Goal: Information Seeking & Learning: Learn about a topic

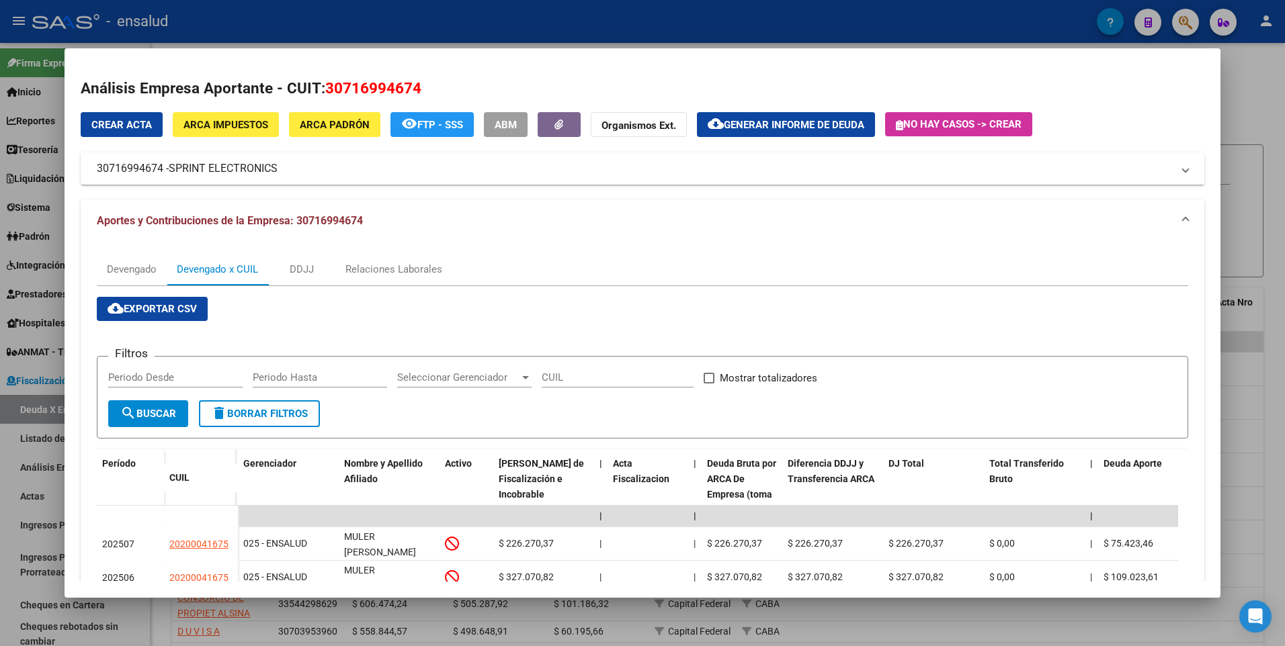
scroll to position [261, 0]
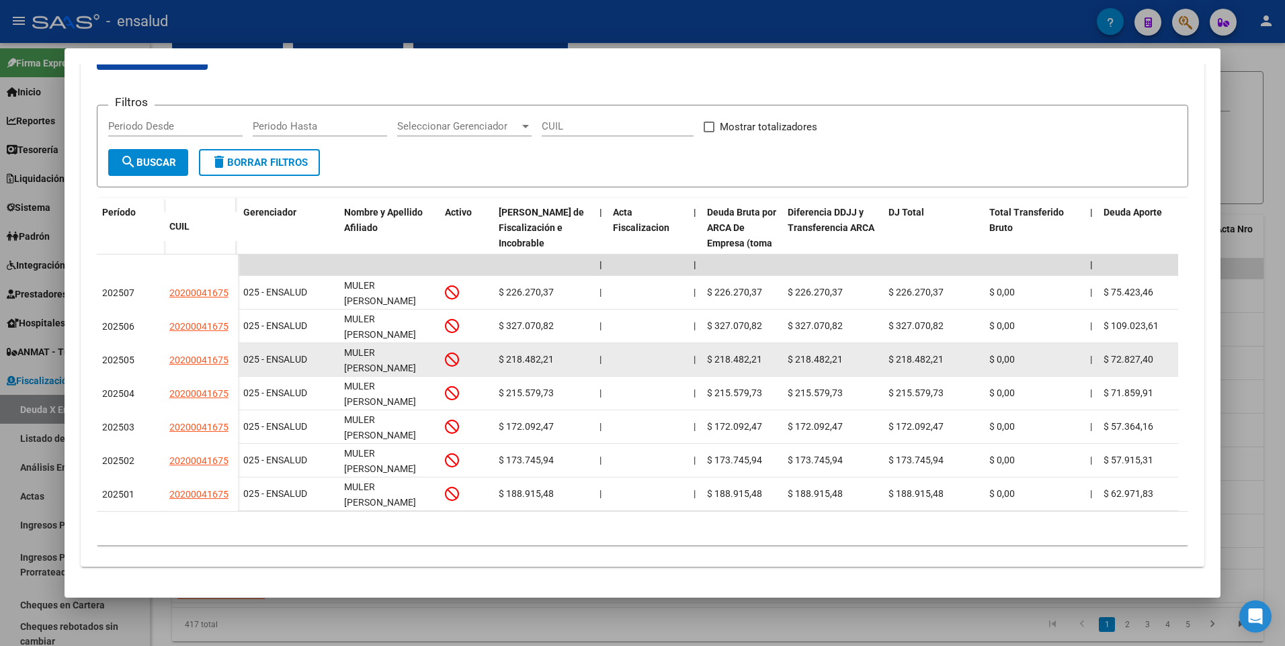
click at [583, 343] on datatable-body-cell "$ 218.482,21" at bounding box center [543, 359] width 101 height 33
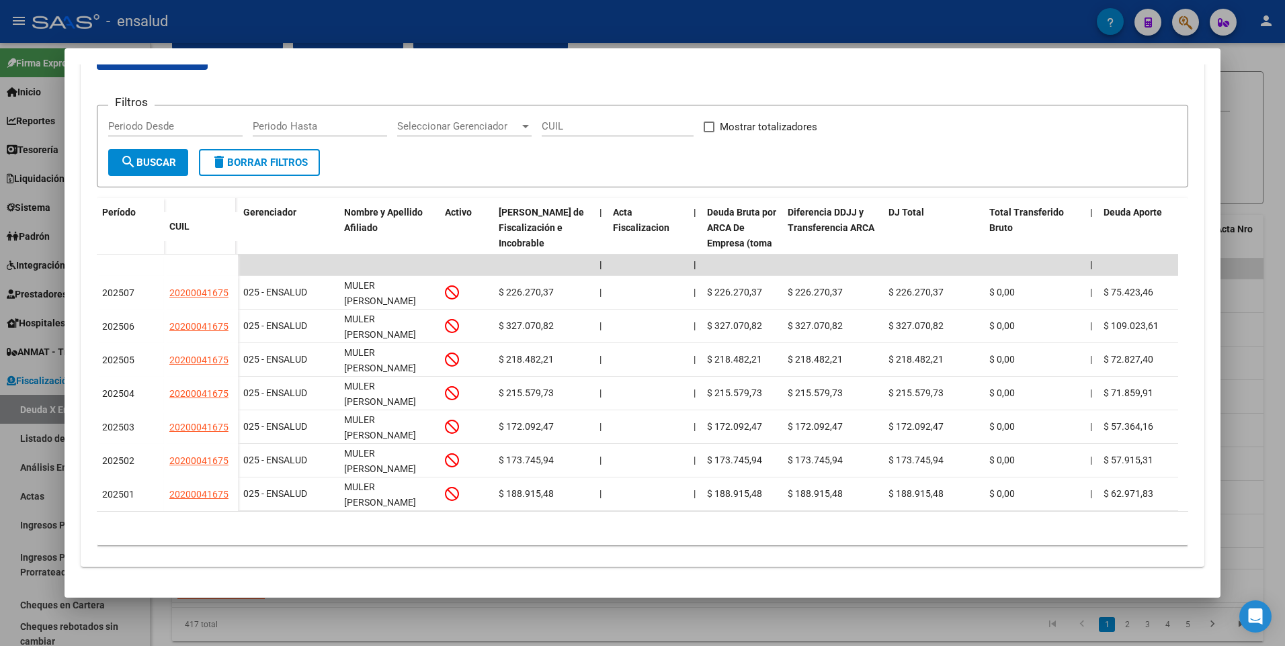
click at [1236, 76] on div at bounding box center [642, 323] width 1285 height 646
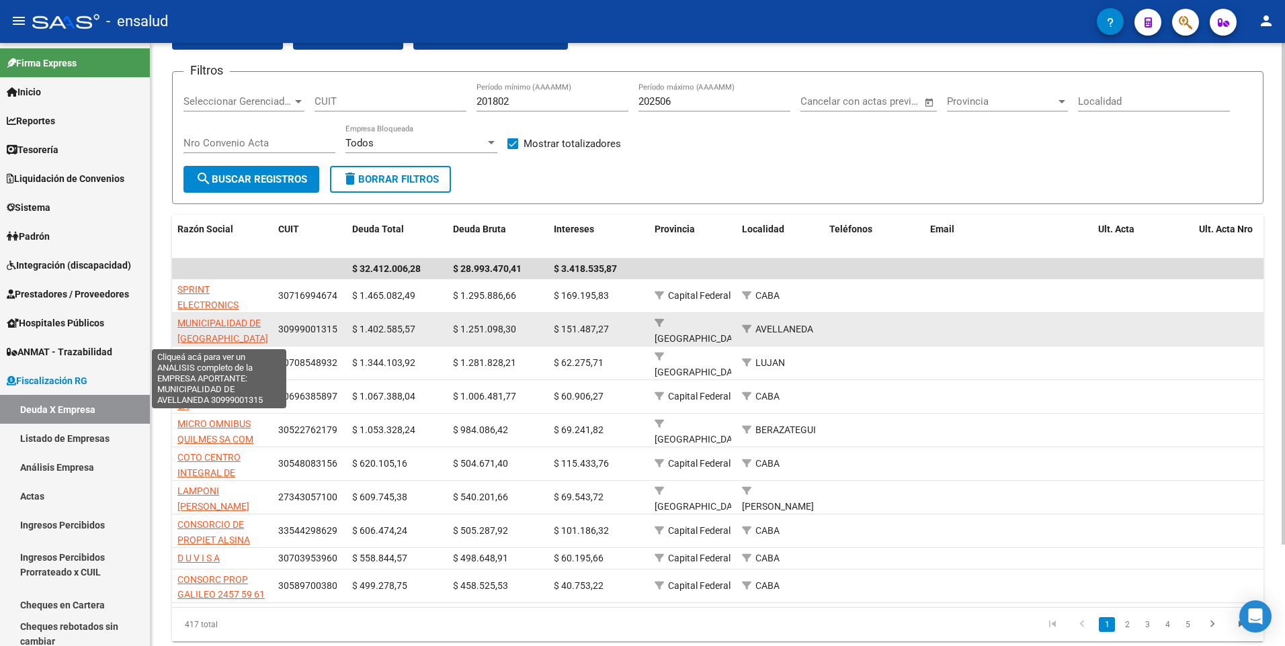
click at [217, 325] on span "MUNICIPALIDAD DE [GEOGRAPHIC_DATA]" at bounding box center [222, 331] width 91 height 26
type textarea "30999001315"
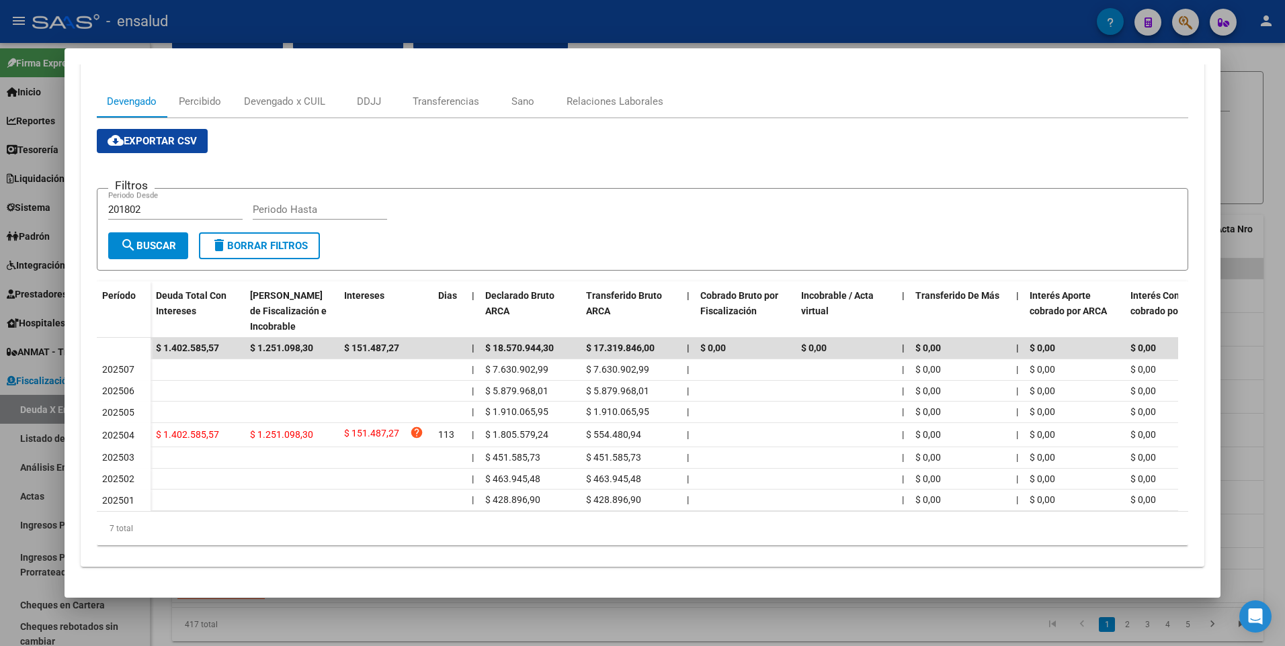
scroll to position [0, 0]
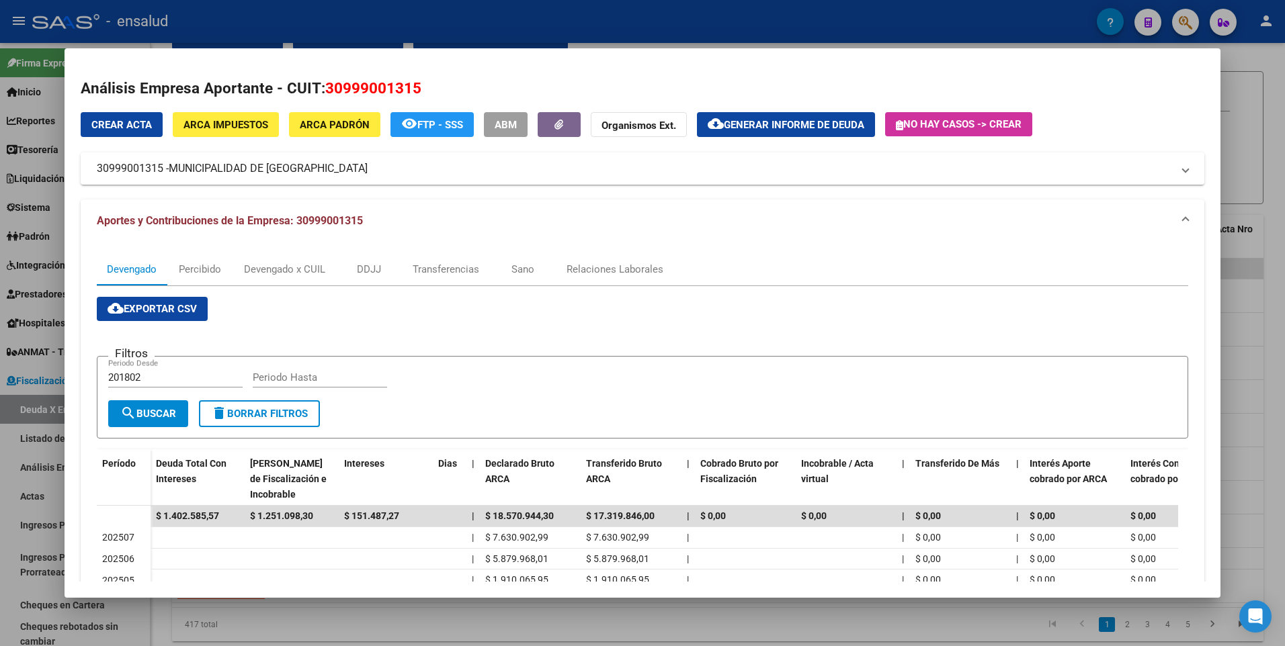
click at [1234, 144] on div at bounding box center [642, 323] width 1285 height 646
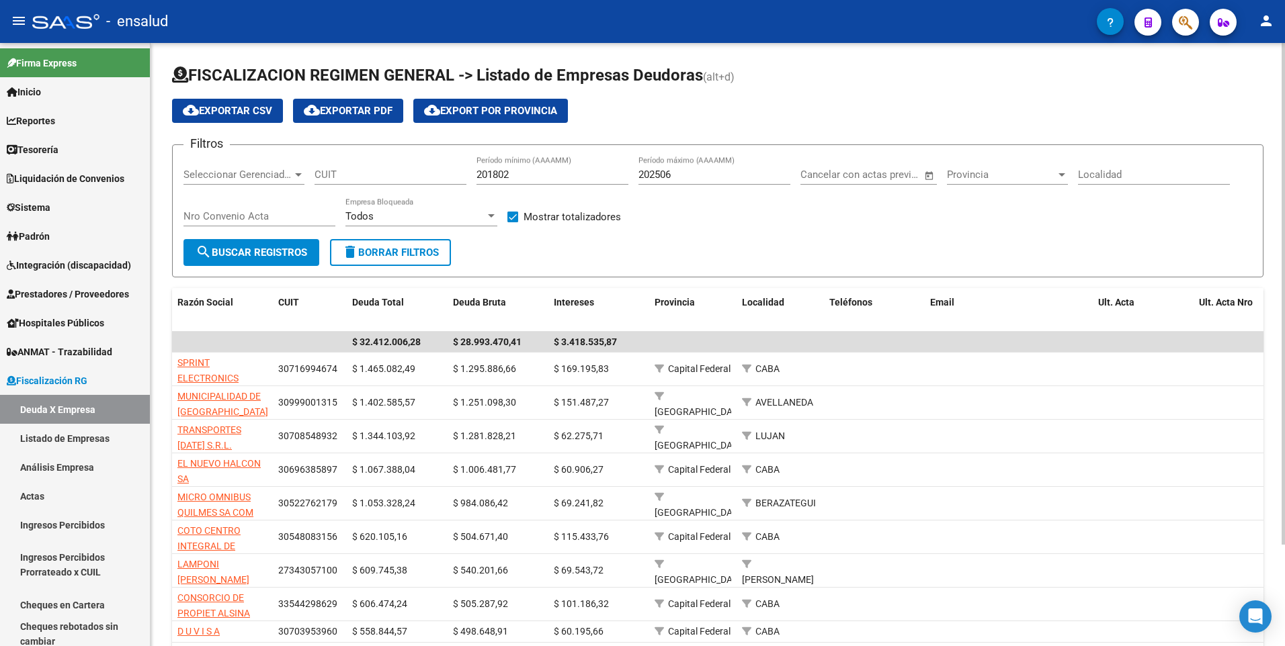
click at [1284, 126] on html "menu - ensalud person Firma Express Inicio Calendario SSS Instructivos Contacto…" at bounding box center [642, 323] width 1285 height 646
click at [689, 176] on input "202506" at bounding box center [714, 175] width 152 height 12
drag, startPoint x: 675, startPoint y: 173, endPoint x: 666, endPoint y: 172, distance: 9.5
click at [666, 172] on input "202506" at bounding box center [714, 175] width 152 height 12
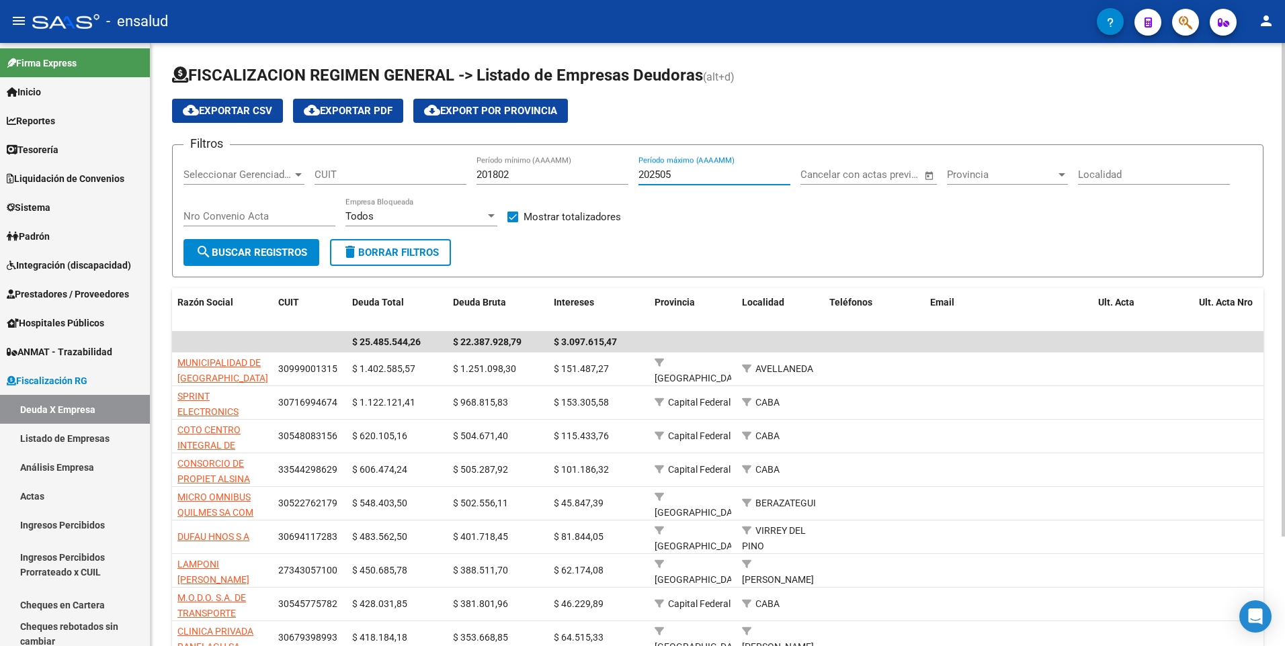
type input "202505"
click at [679, 167] on div "202505 Período máximo (AAAAMM)" at bounding box center [714, 170] width 152 height 29
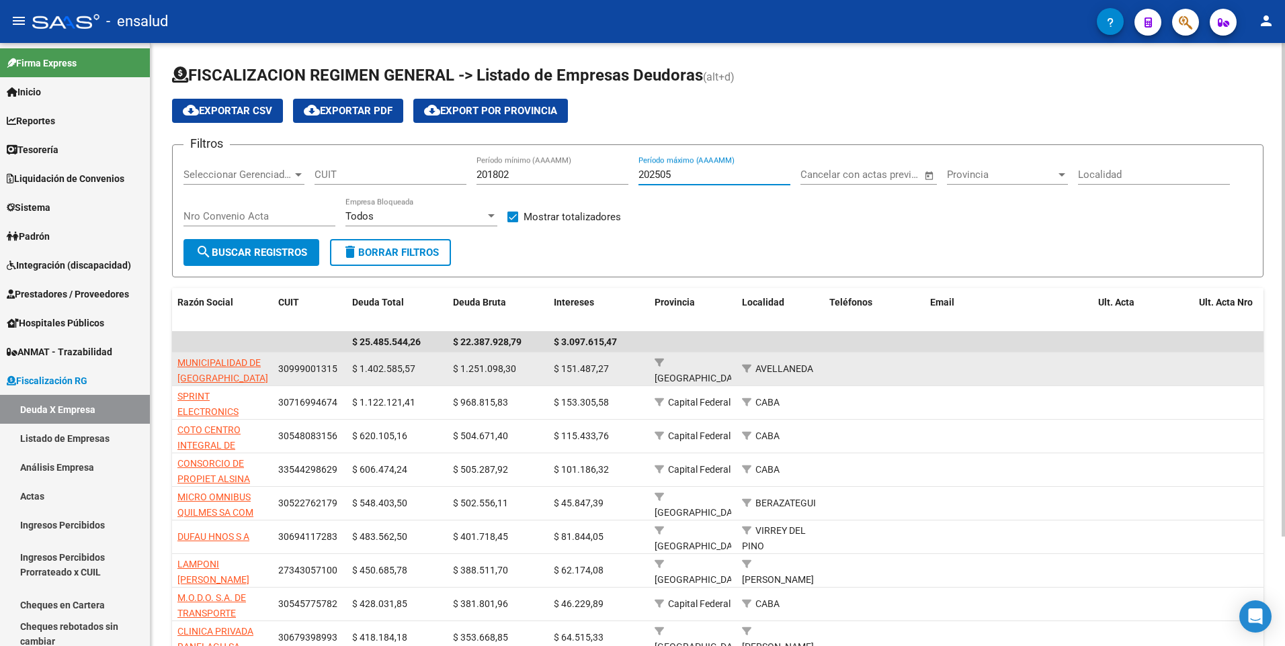
click at [217, 368] on app-link-go-to "MUNICIPALIDAD DE [GEOGRAPHIC_DATA]" at bounding box center [222, 370] width 91 height 31
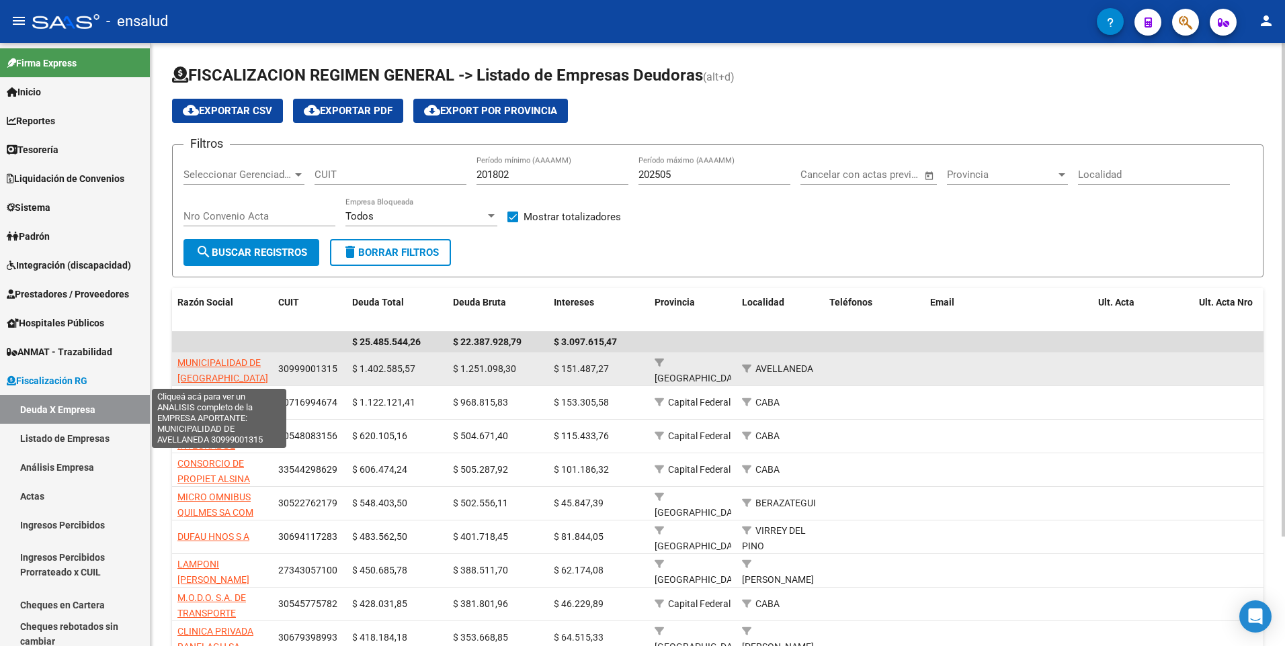
click at [223, 366] on span "MUNICIPALIDAD DE [GEOGRAPHIC_DATA]" at bounding box center [222, 371] width 91 height 26
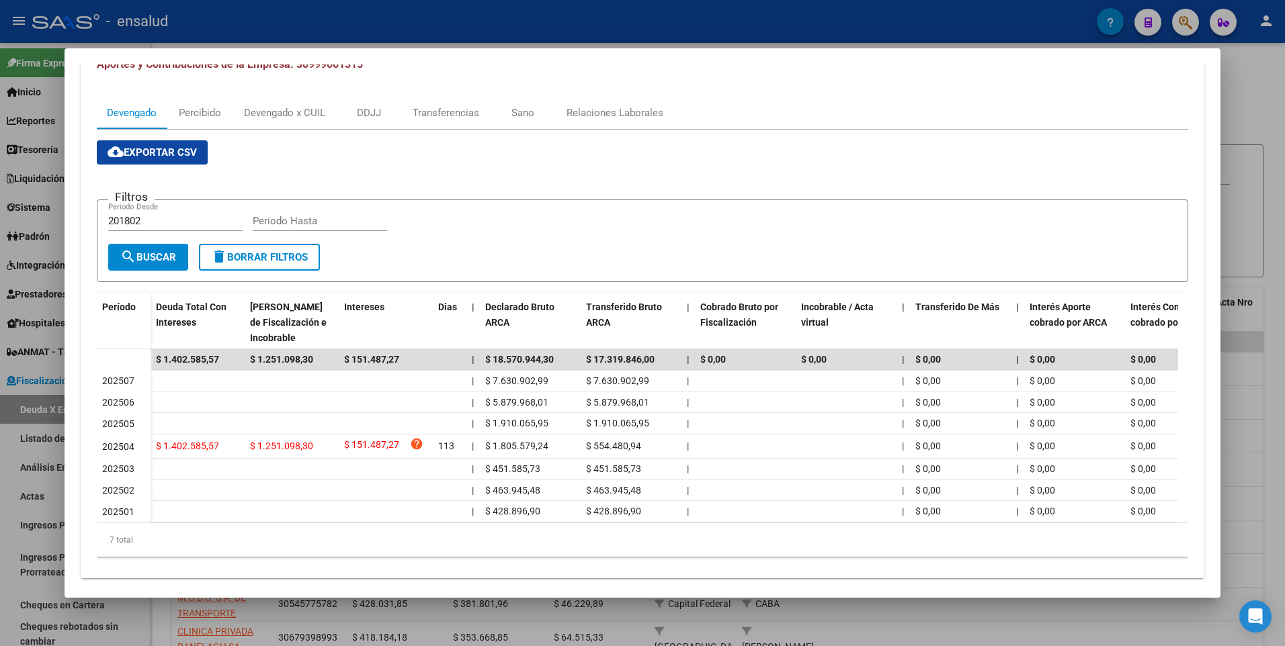
scroll to position [179, 0]
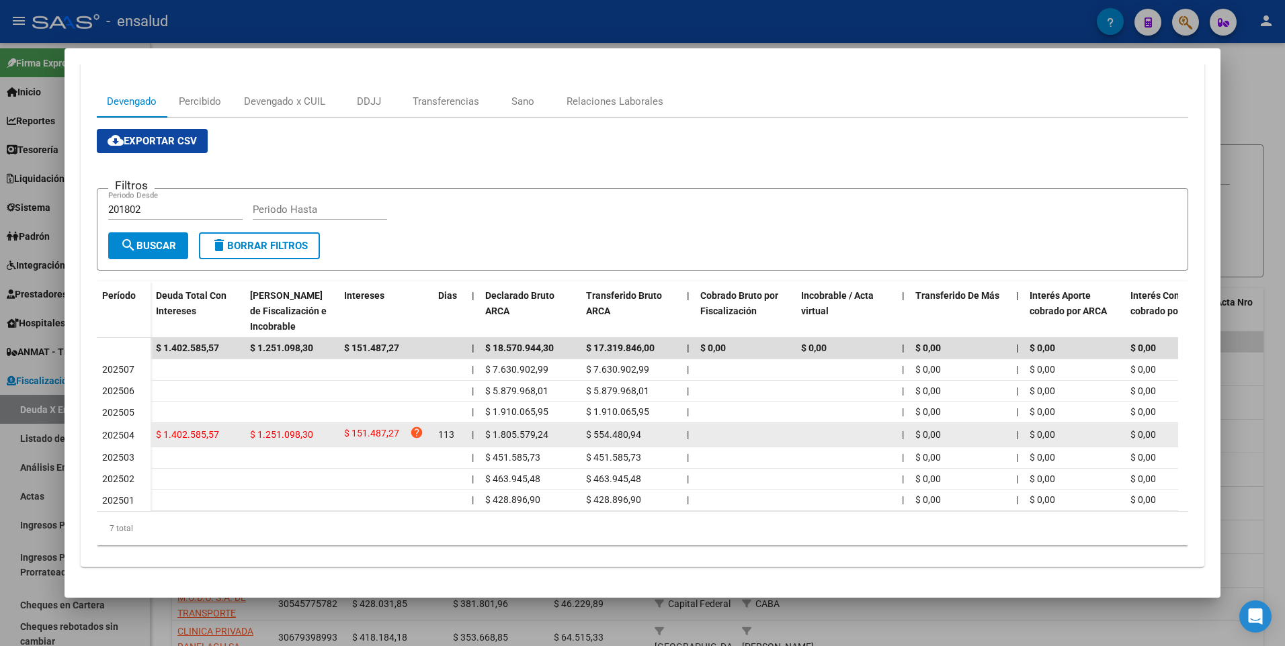
click at [199, 429] on span "$ 1.402.585,57" at bounding box center [187, 434] width 63 height 11
click at [413, 426] on icon "help" at bounding box center [416, 432] width 13 height 13
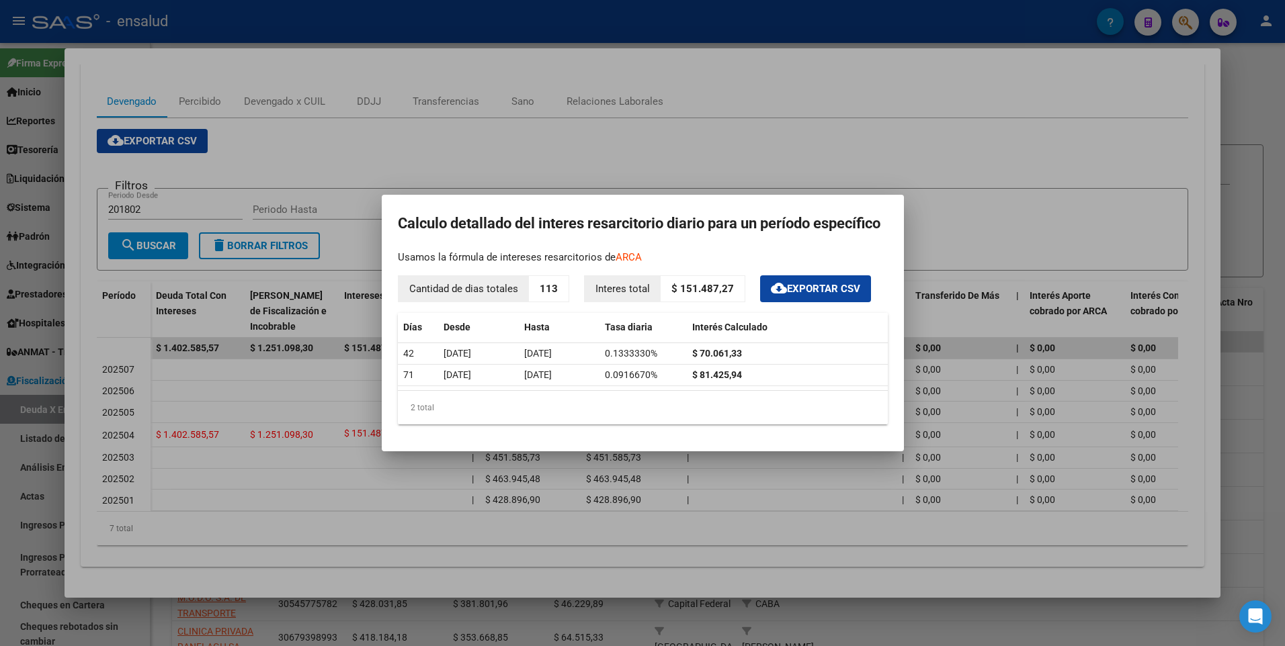
click at [965, 177] on div at bounding box center [642, 323] width 1285 height 646
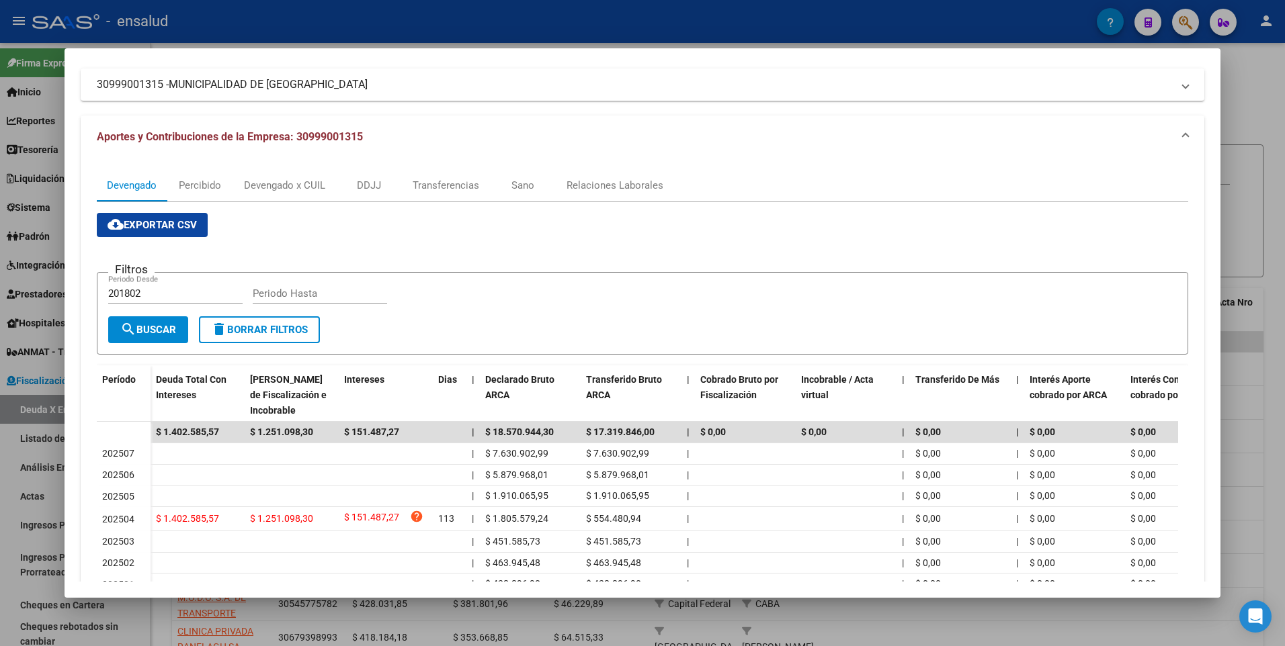
scroll to position [4, 0]
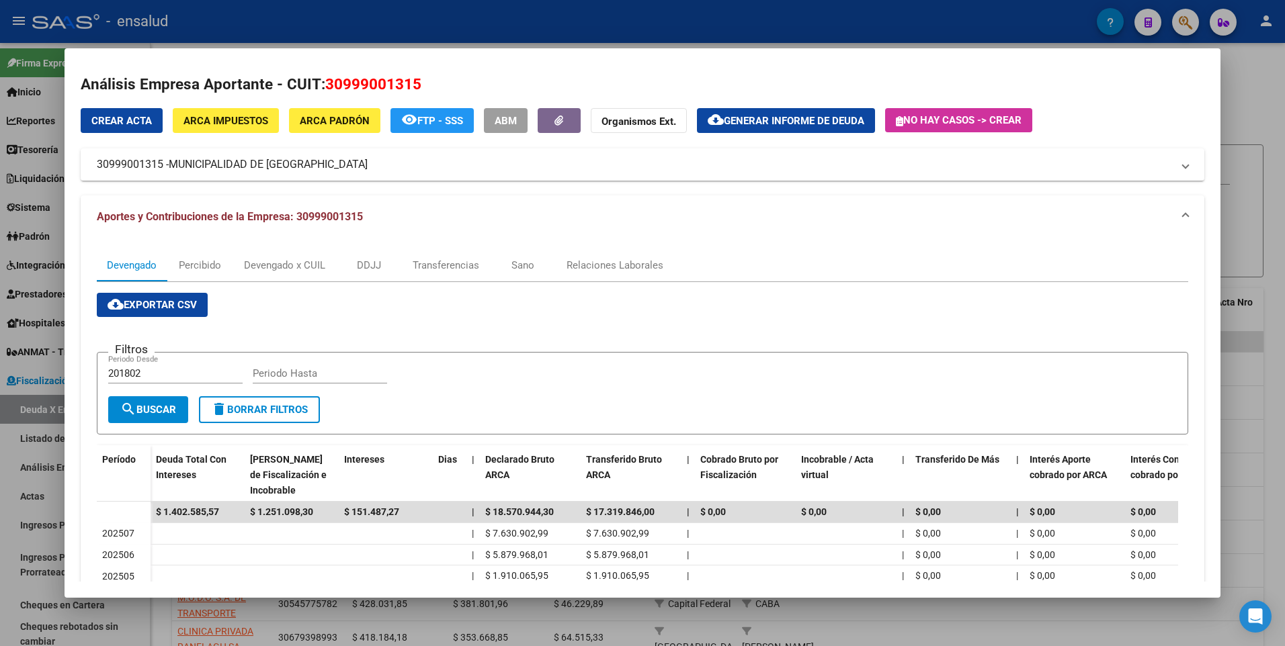
click at [1249, 65] on div at bounding box center [642, 323] width 1285 height 646
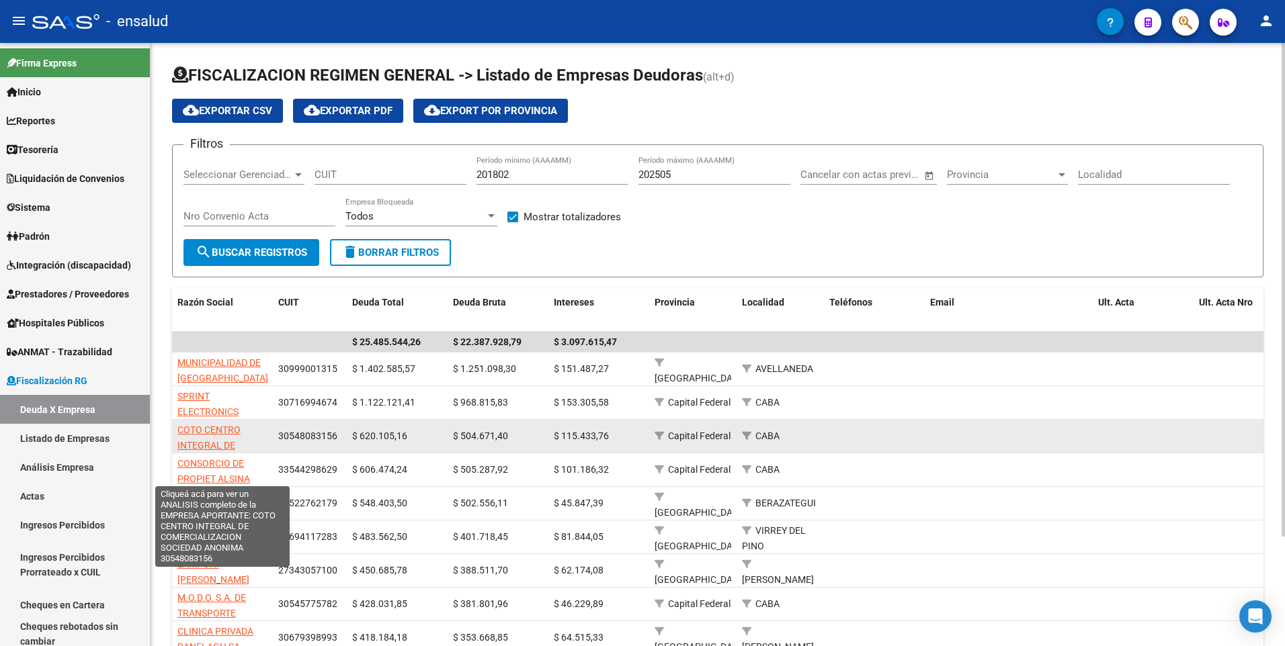
click at [228, 448] on span "COTO CENTRO INTEGRAL DE COMERCIALIZACION SOCIEDAD ANONIMA" at bounding box center [221, 453] width 89 height 56
type textarea "30548083156"
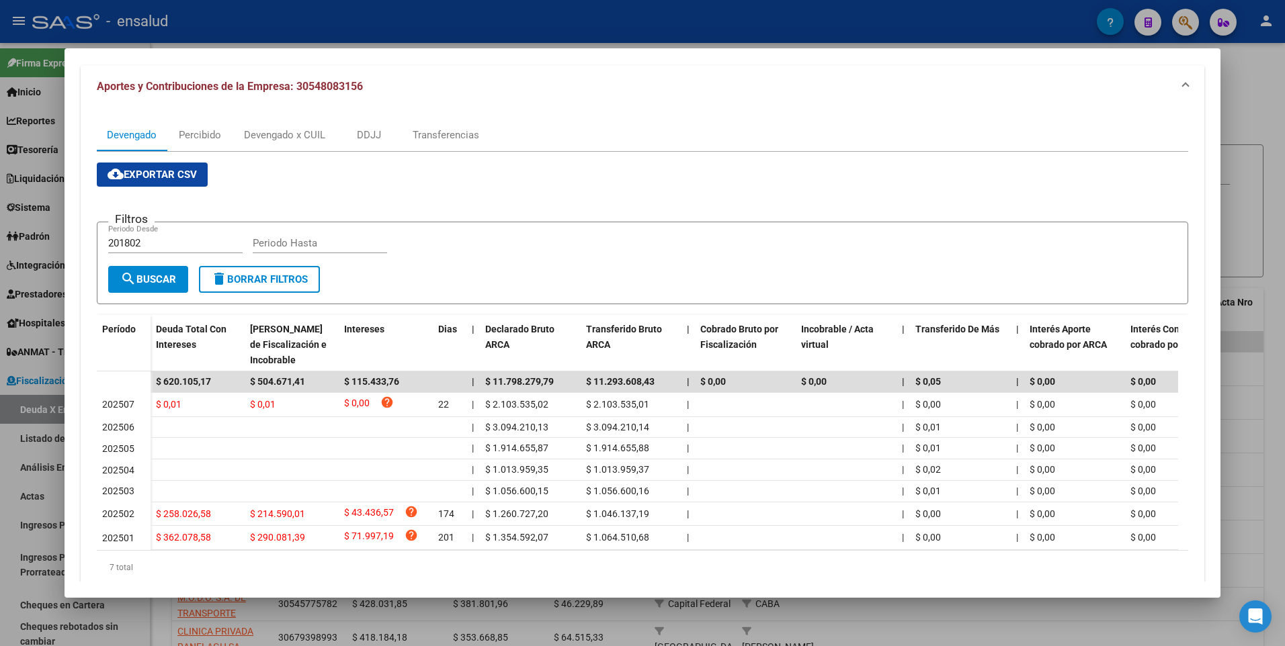
scroll to position [185, 0]
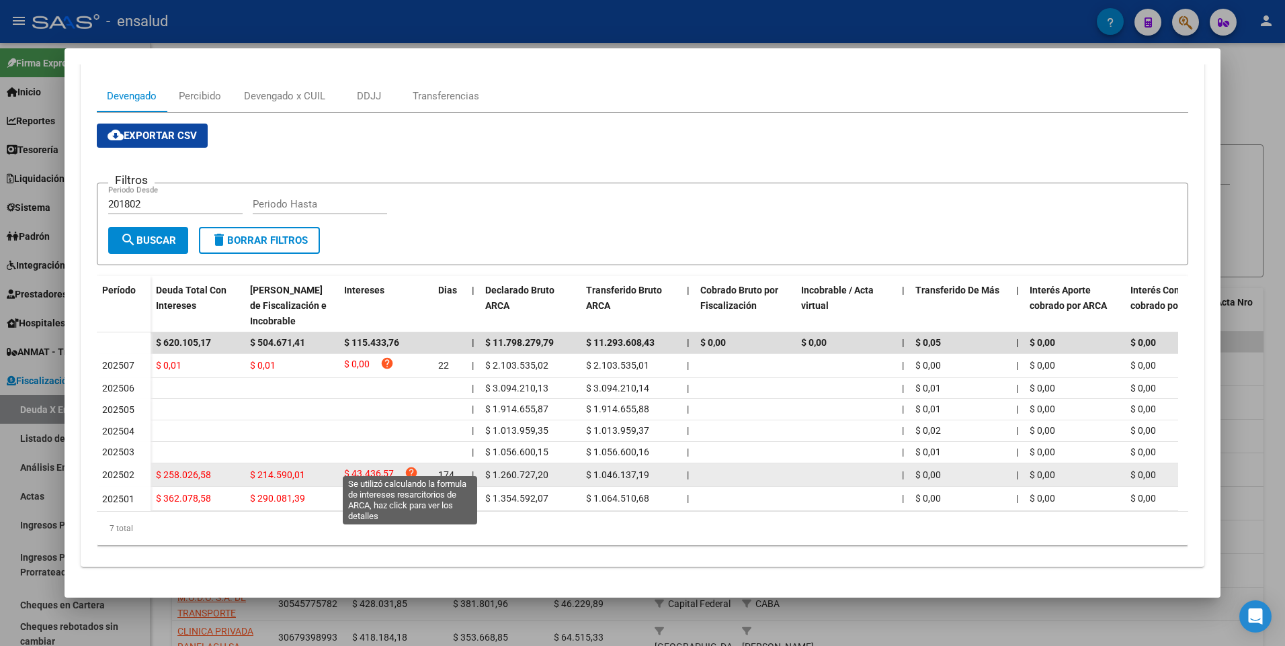
click at [413, 466] on icon "help" at bounding box center [411, 472] width 13 height 13
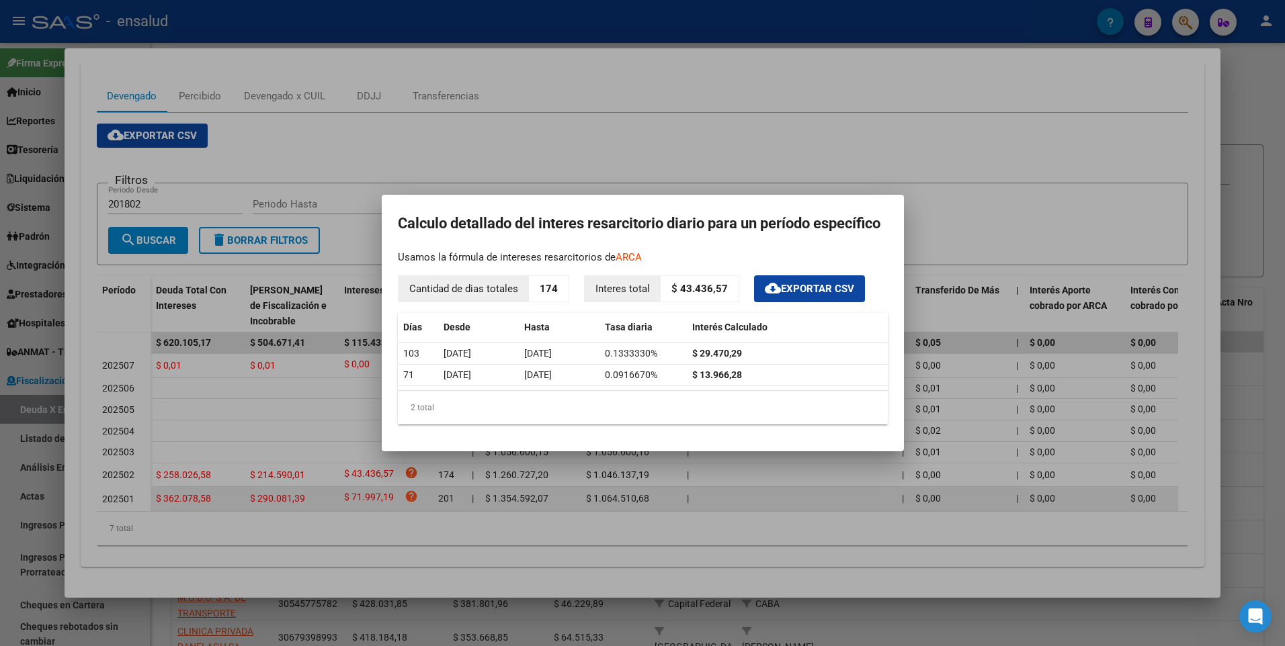
click at [408, 487] on div at bounding box center [642, 323] width 1285 height 646
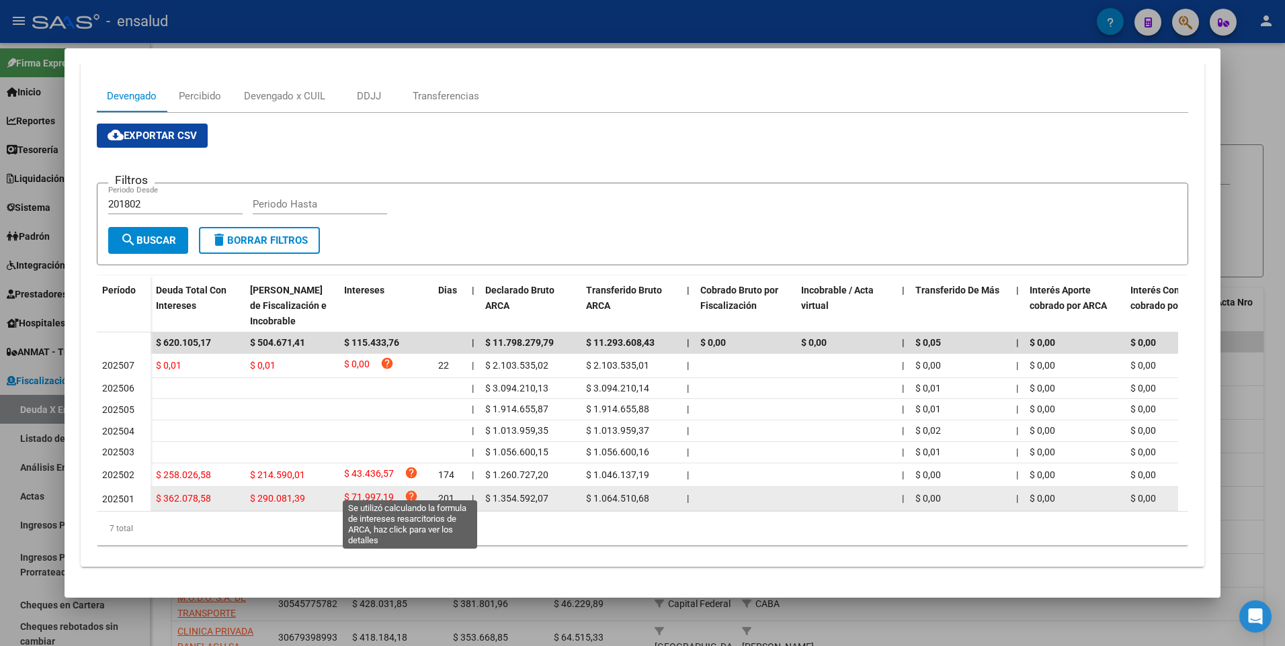
click at [408, 490] on icon "help" at bounding box center [411, 496] width 13 height 13
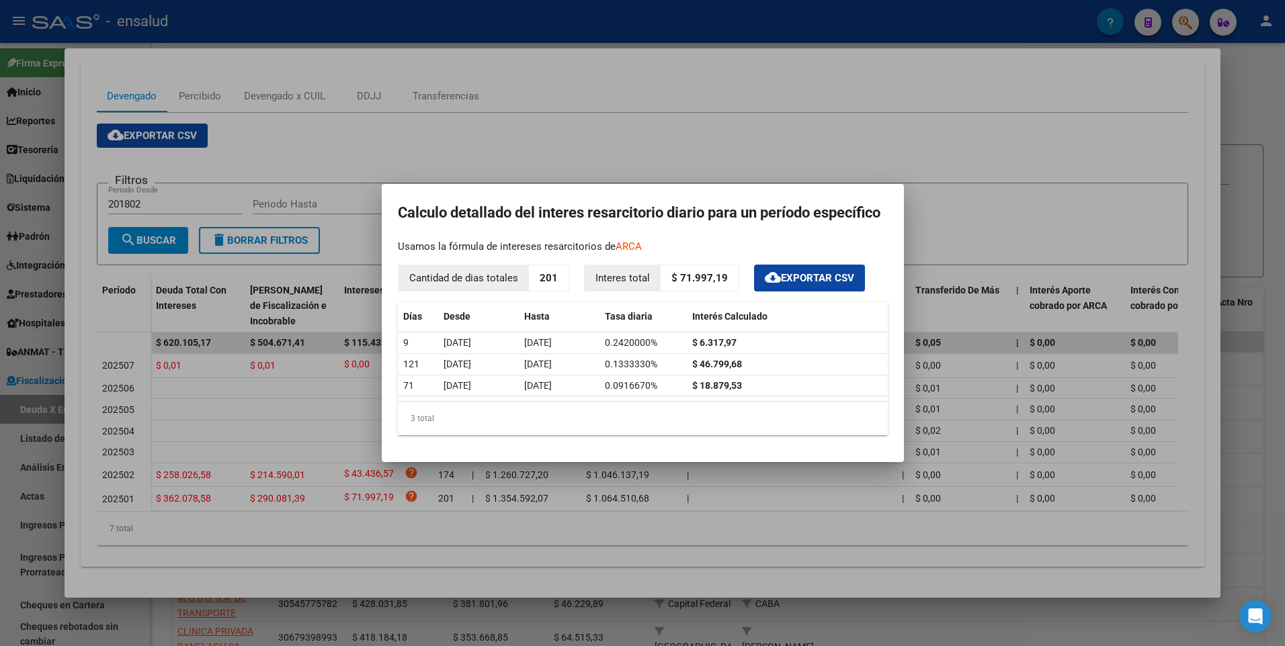
click at [325, 410] on div at bounding box center [642, 323] width 1285 height 646
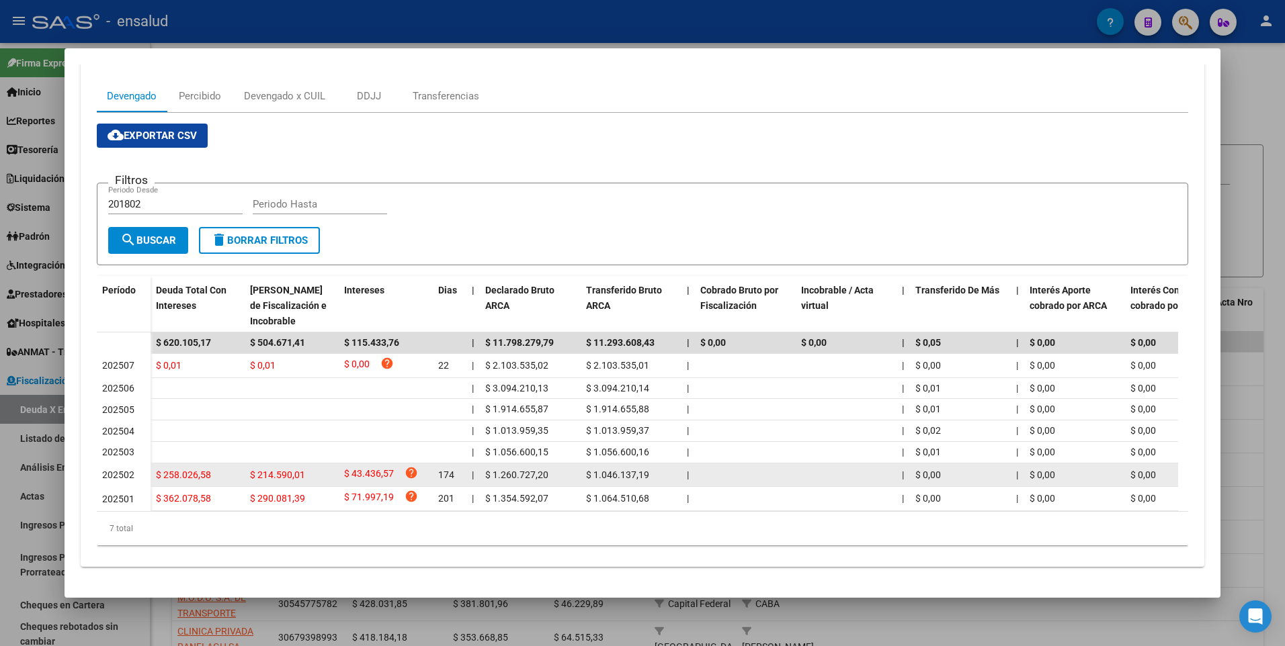
click at [362, 468] on span "$ 43.436,57" at bounding box center [369, 475] width 50 height 18
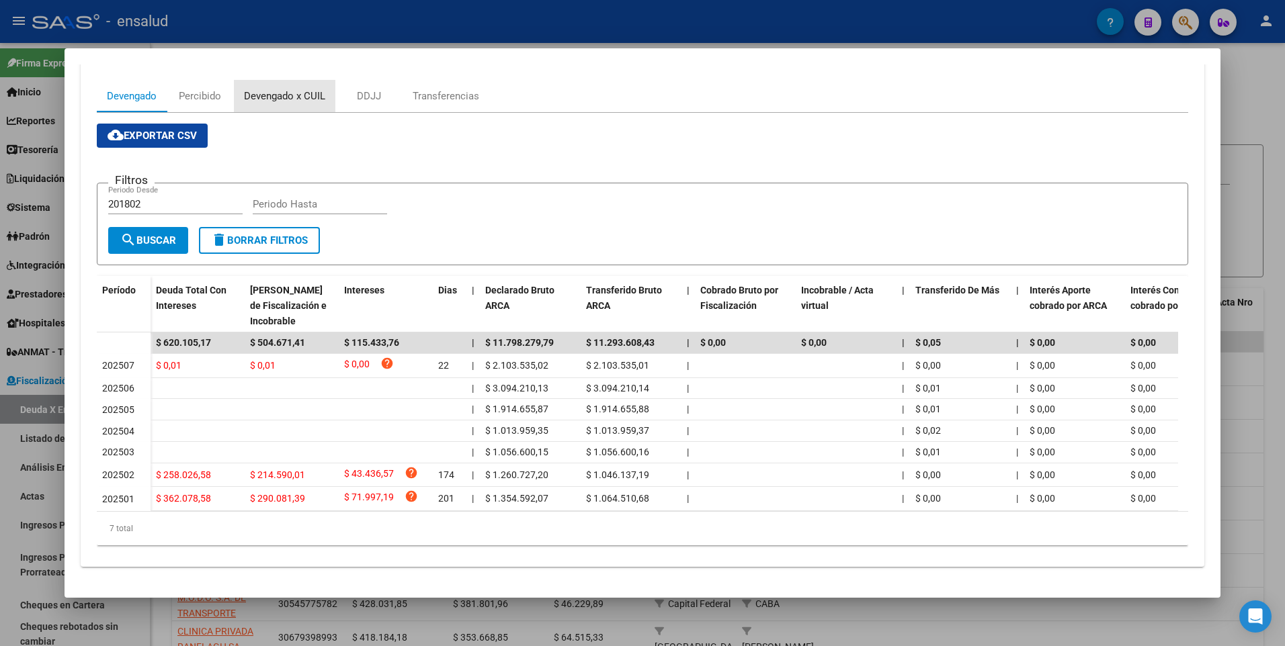
click at [294, 89] on div "Devengado x CUIL" at bounding box center [284, 96] width 81 height 15
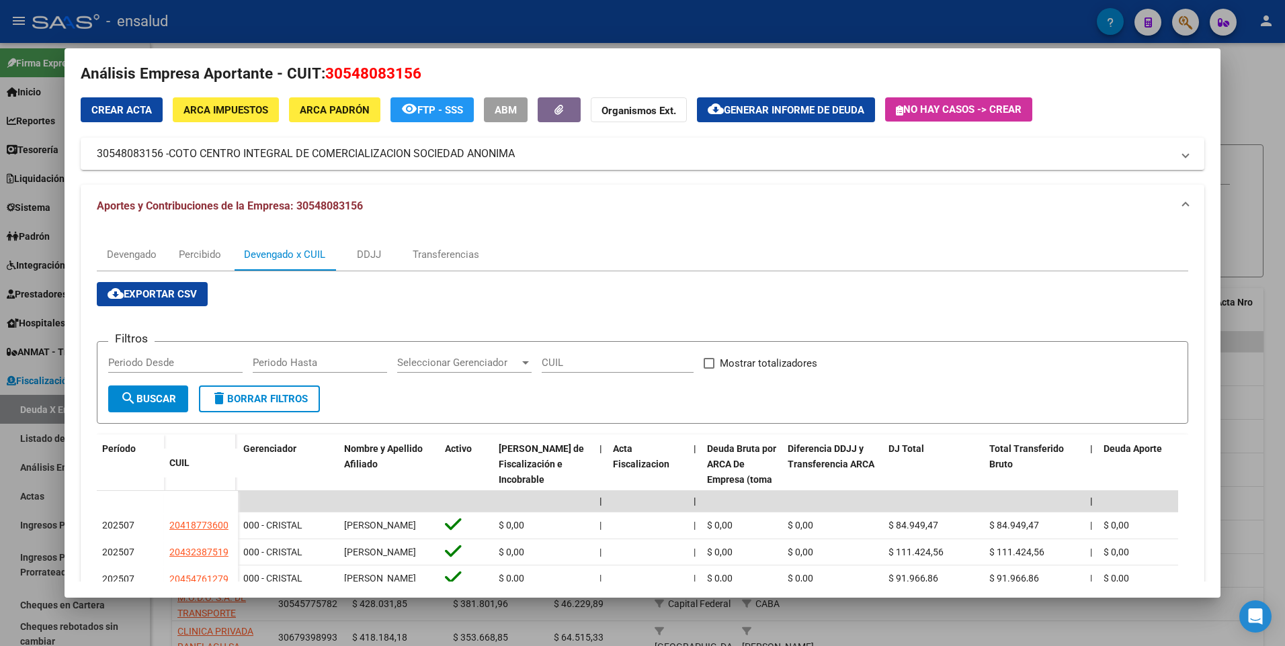
scroll to position [0, 0]
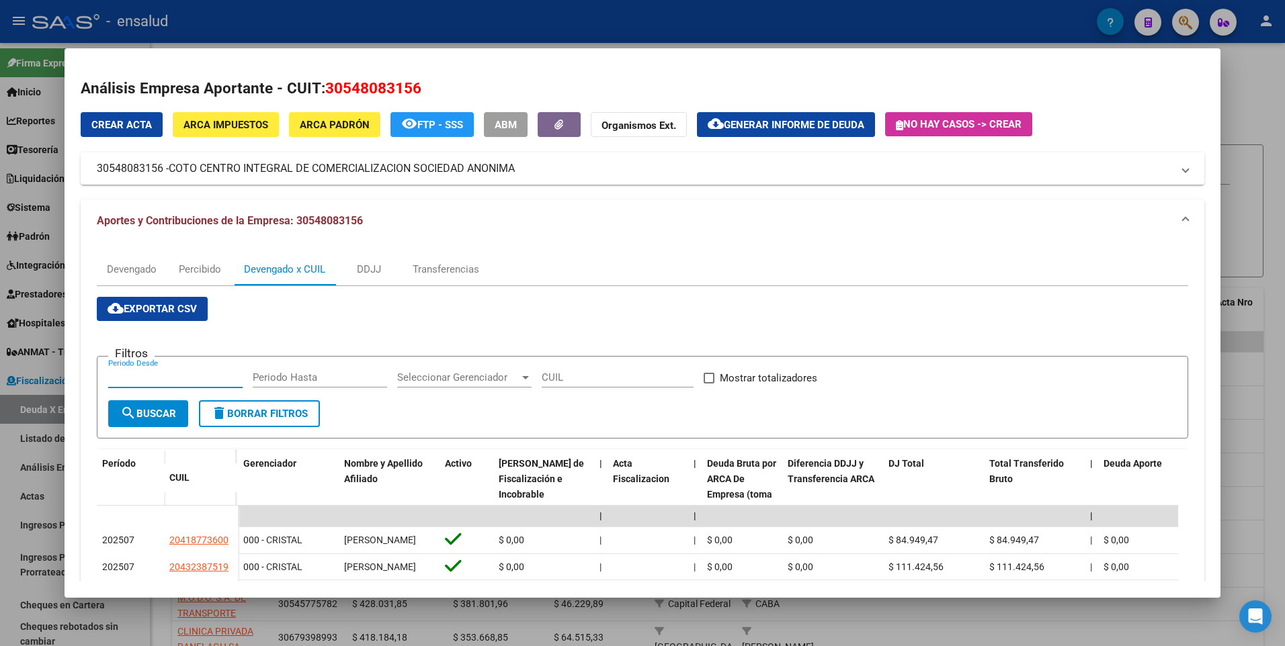
click at [213, 380] on input "Periodo Desde" at bounding box center [175, 378] width 134 height 12
type input "202504"
click at [309, 373] on input "Periodo Hasta" at bounding box center [320, 378] width 134 height 12
type input "202504"
drag, startPoint x: 148, startPoint y: 379, endPoint x: 134, endPoint y: 378, distance: 13.5
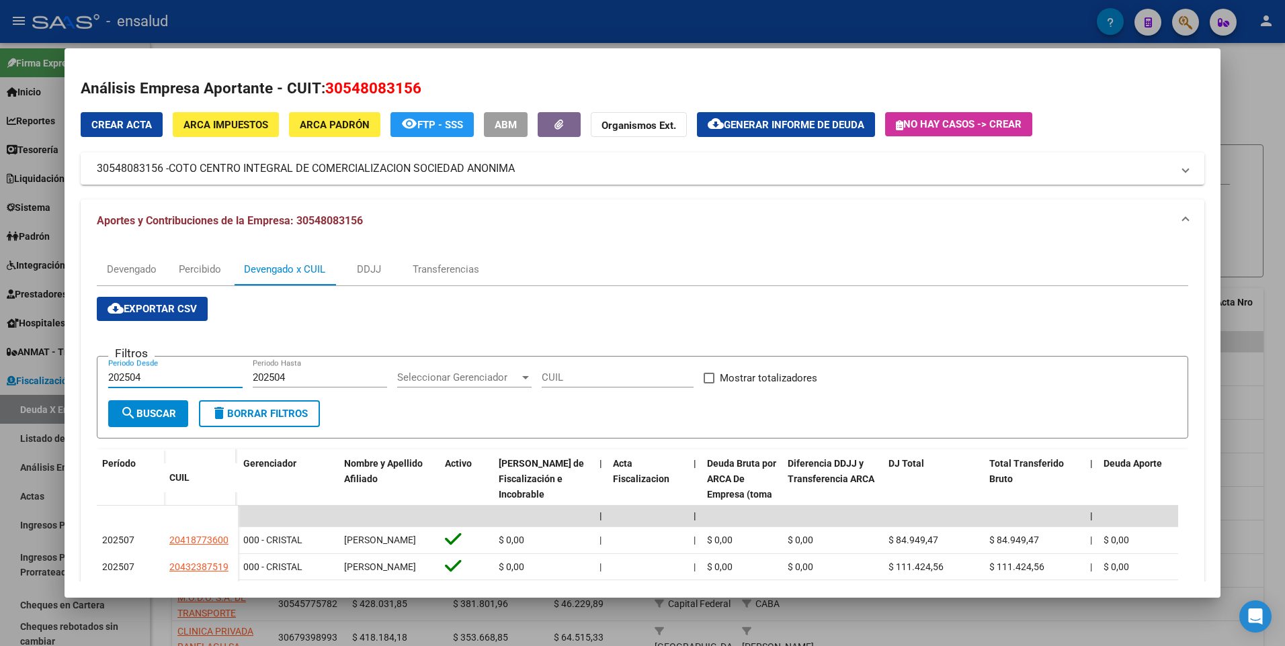
click at [134, 378] on input "202504" at bounding box center [175, 378] width 134 height 12
type input "202501"
drag, startPoint x: 292, startPoint y: 378, endPoint x: 282, endPoint y: 378, distance: 10.1
click at [282, 378] on input "202504" at bounding box center [320, 378] width 134 height 12
type input "202501"
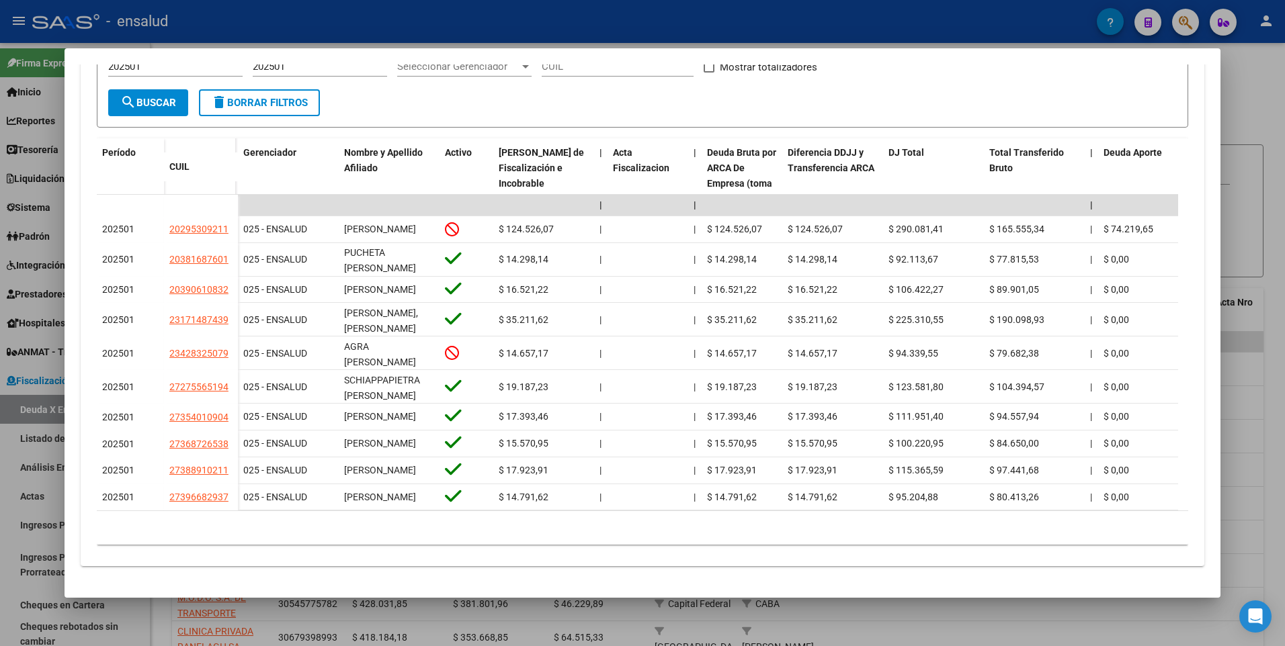
scroll to position [350, 0]
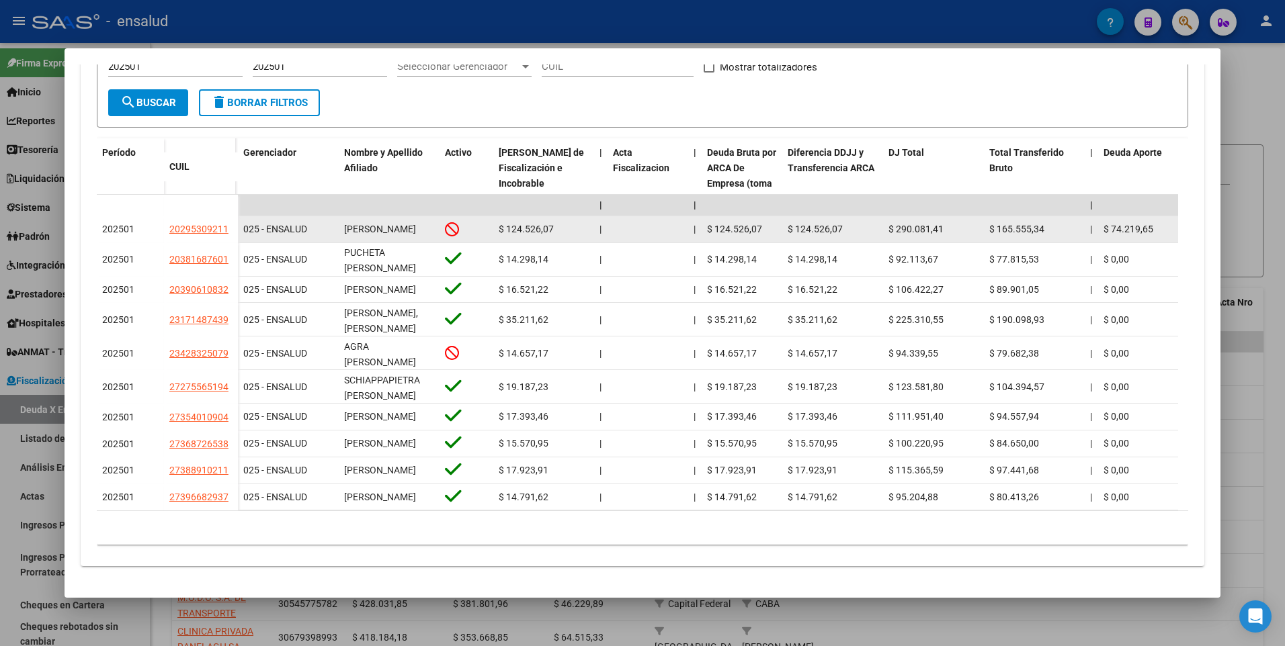
click at [371, 224] on span "[PERSON_NAME]" at bounding box center [380, 229] width 72 height 11
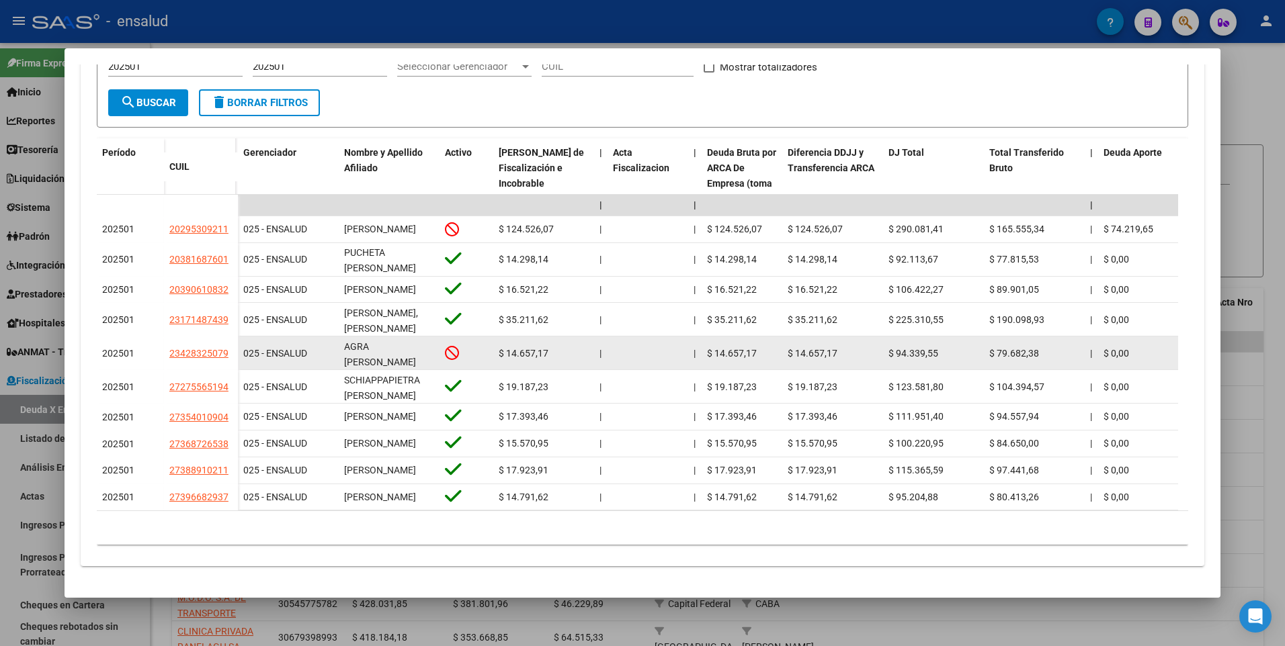
click at [451, 345] on div at bounding box center [466, 352] width 43 height 15
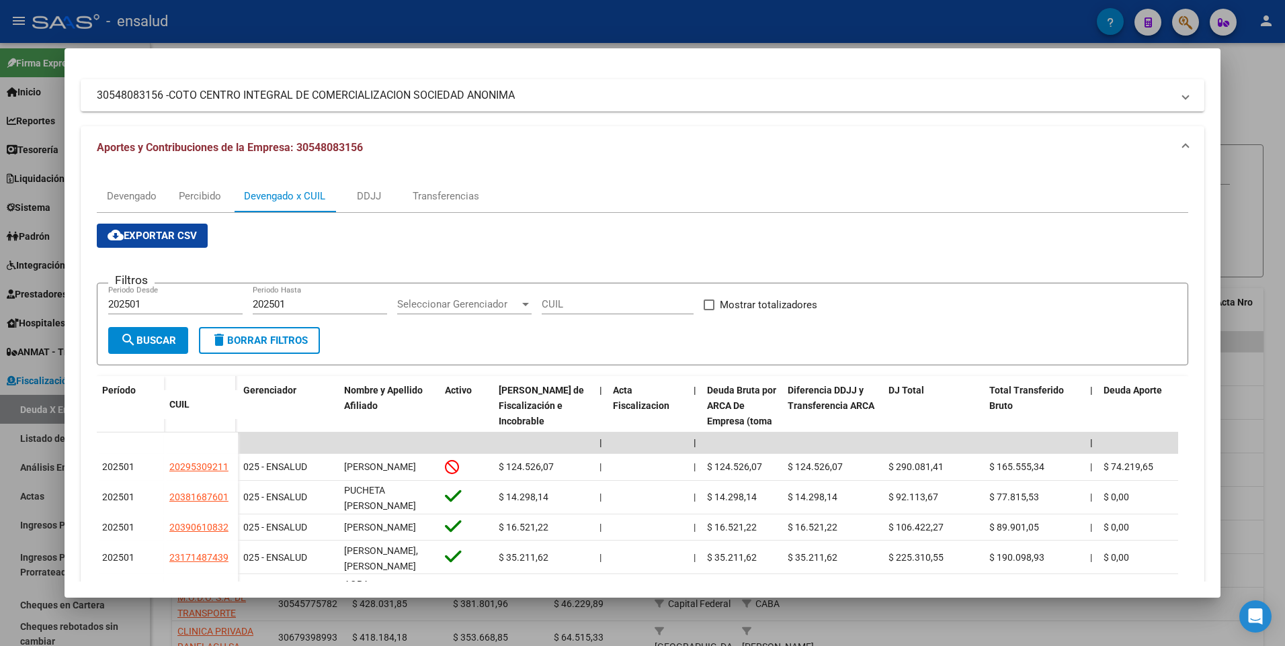
scroll to position [69, 0]
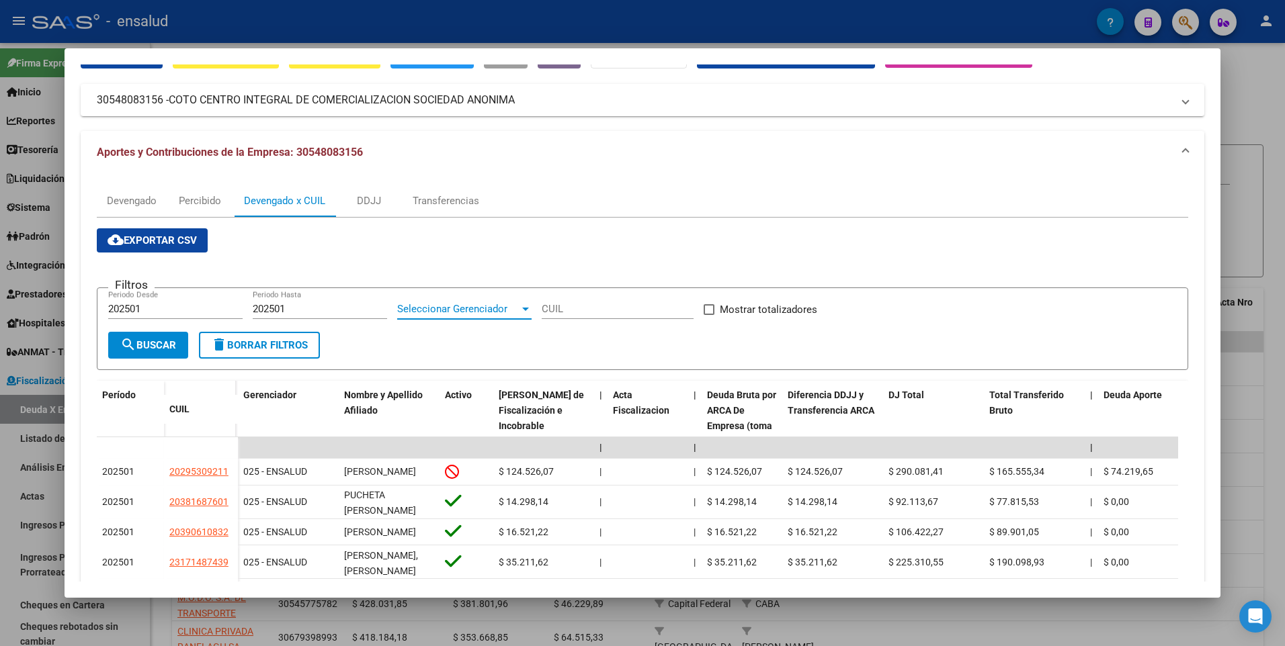
click at [530, 306] on div at bounding box center [525, 309] width 12 height 11
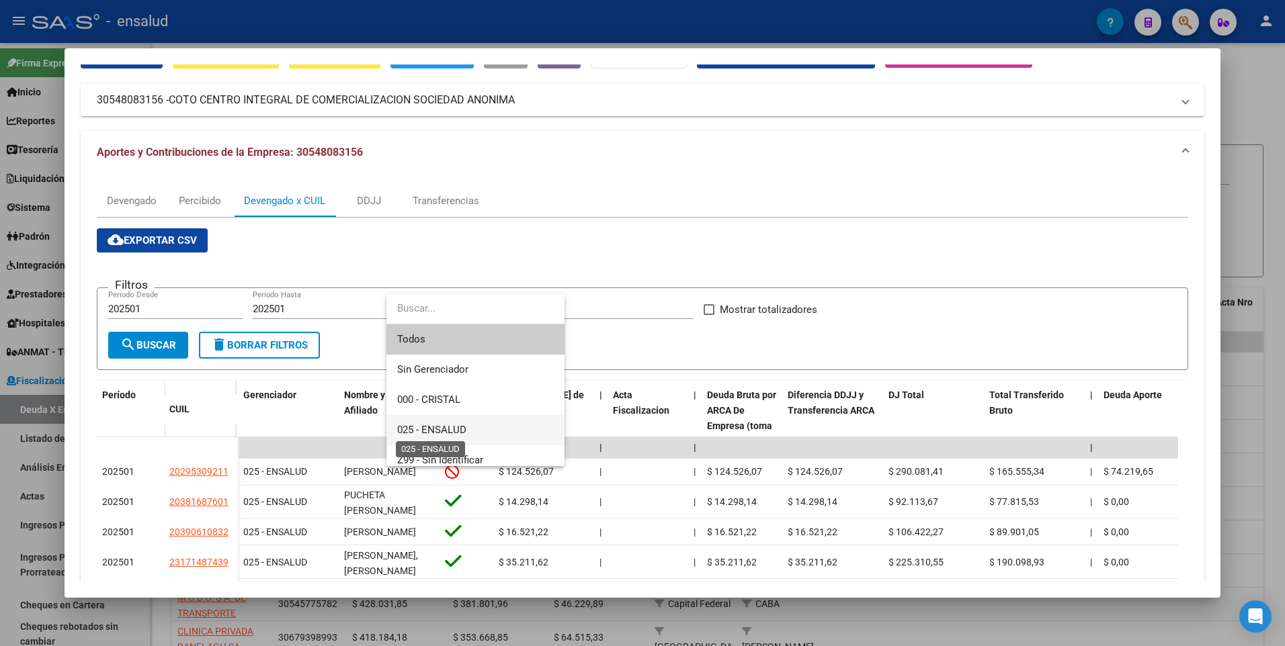
click at [457, 425] on span "025 - ENSALUD" at bounding box center [431, 430] width 69 height 12
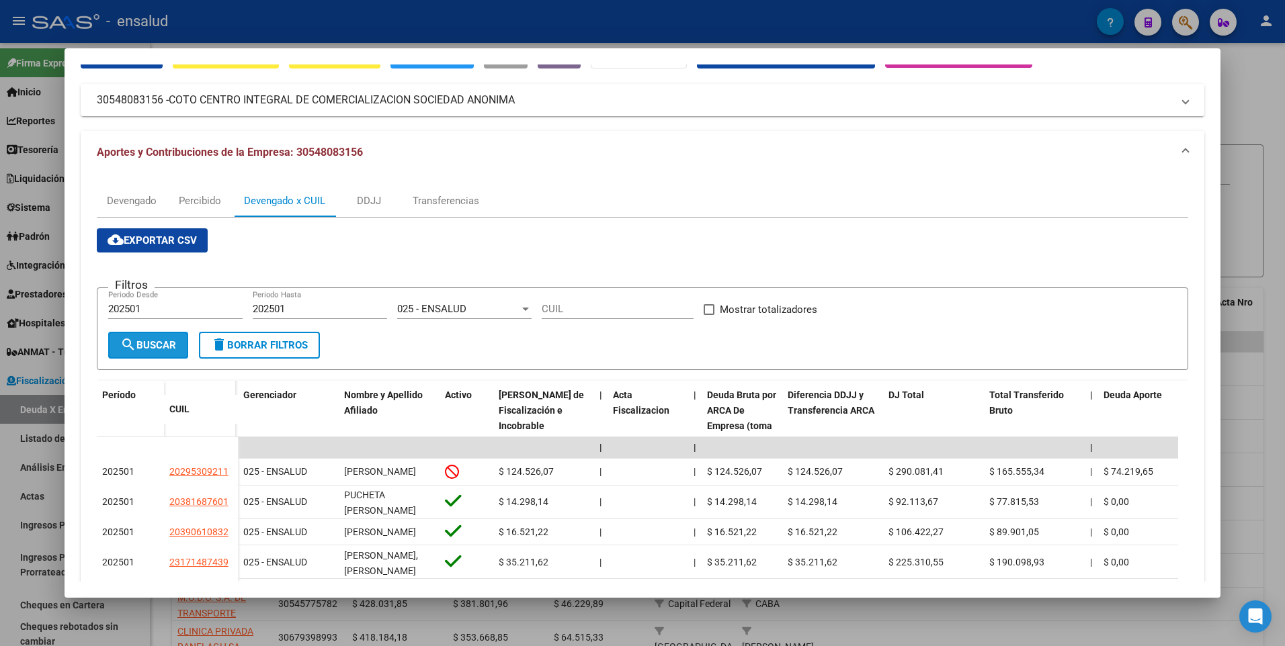
click at [153, 337] on button "search Buscar" at bounding box center [148, 345] width 80 height 27
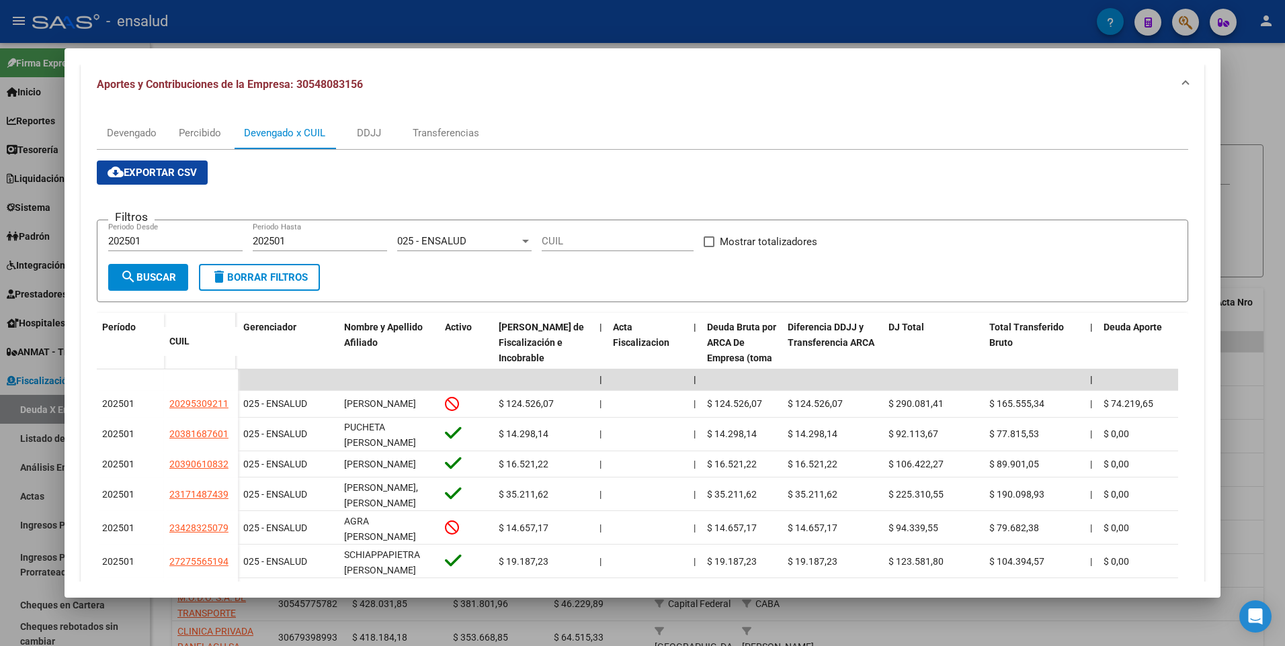
scroll to position [0, 0]
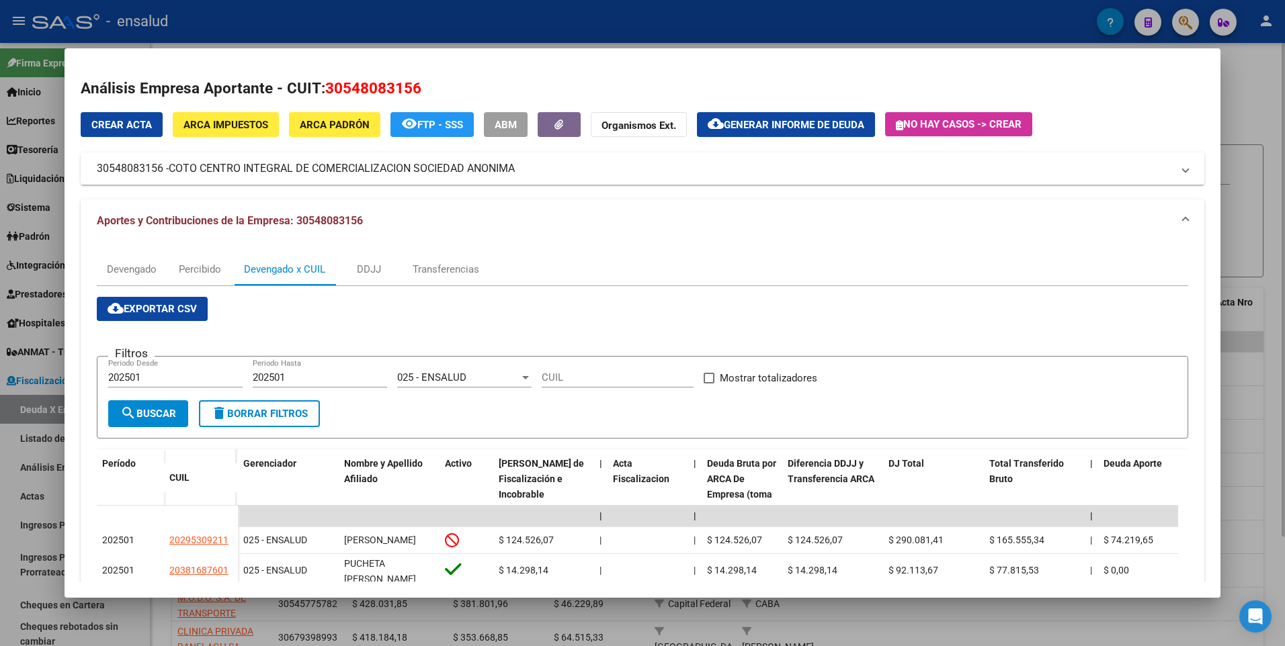
drag, startPoint x: 1263, startPoint y: 69, endPoint x: 1252, endPoint y: 75, distance: 12.3
click at [1261, 69] on div at bounding box center [642, 323] width 1285 height 646
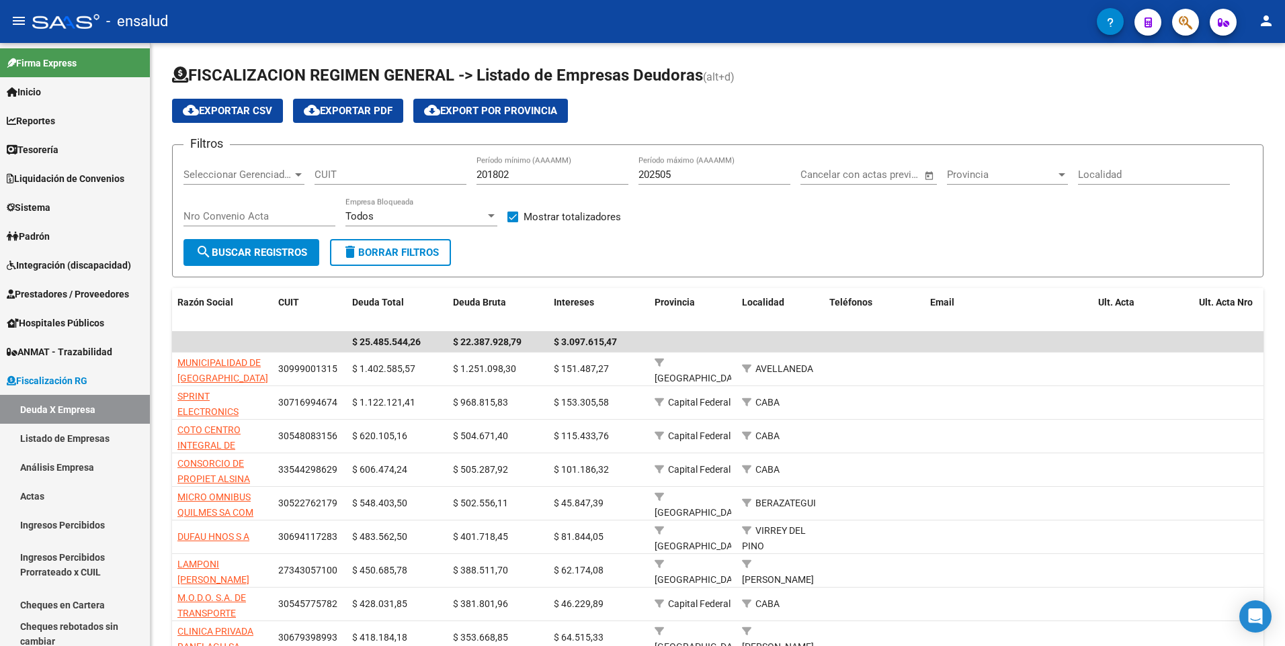
drag, startPoint x: 1280, startPoint y: 277, endPoint x: 1287, endPoint y: 222, distance: 55.5
click at [1284, 222] on html "menu - ensalud person Firma Express Inicio Calendario SSS Instructivos Contacto…" at bounding box center [642, 323] width 1285 height 646
click at [44, 121] on span "Reportes" at bounding box center [31, 121] width 48 height 15
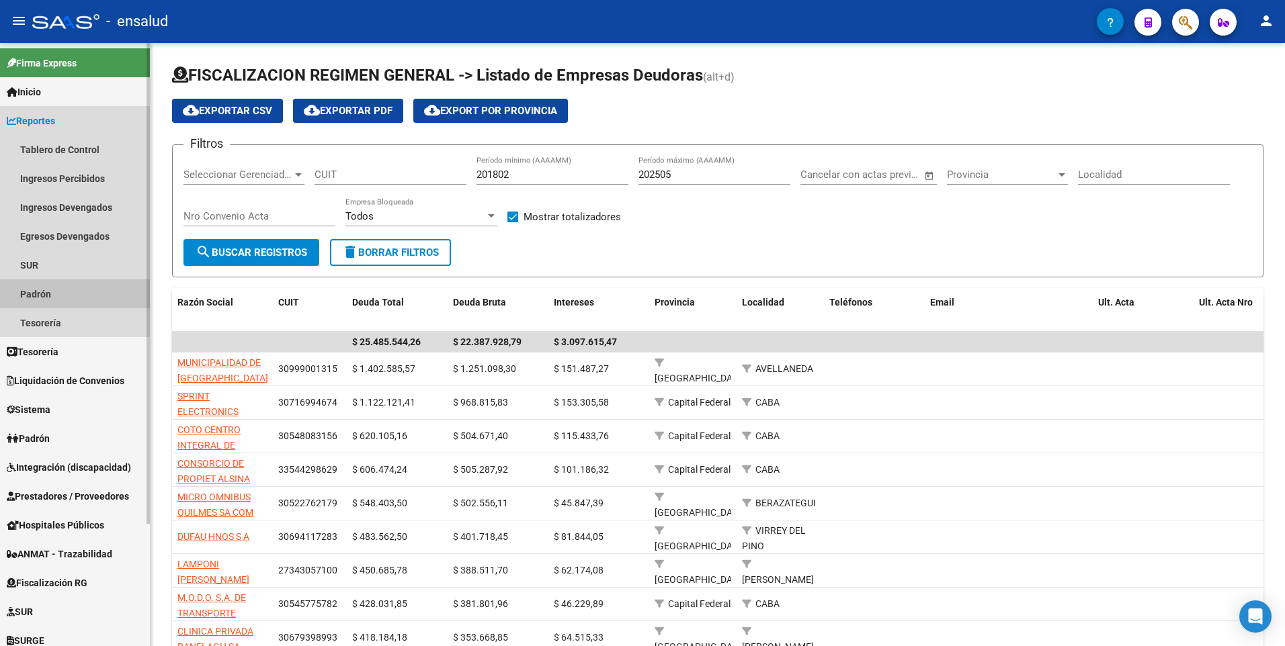
click at [32, 296] on link "Padrón" at bounding box center [75, 294] width 150 height 29
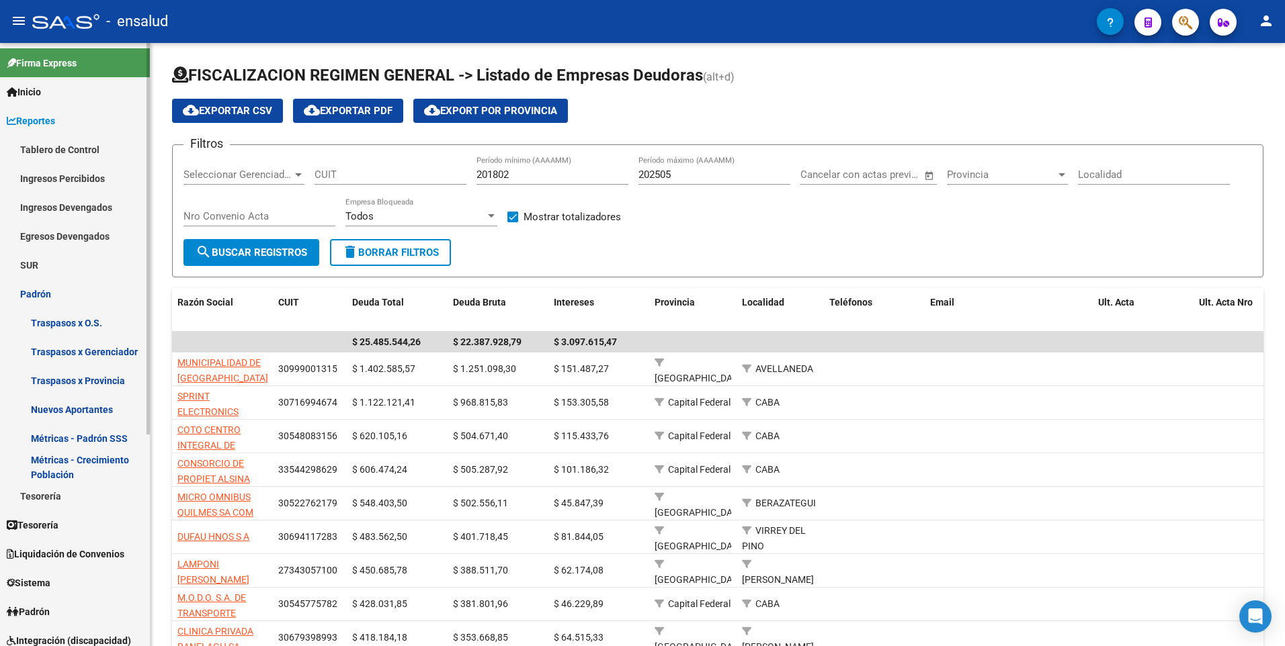
click at [58, 456] on link "Métricas - Crecimiento Población" at bounding box center [75, 467] width 150 height 29
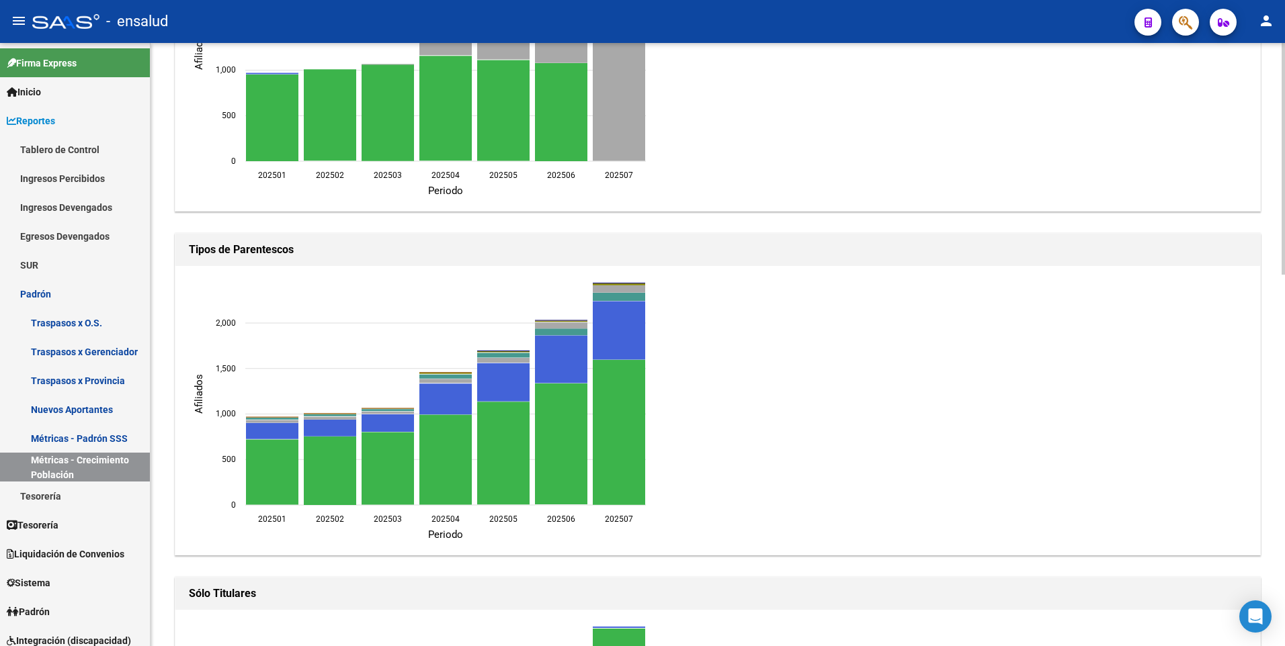
scroll to position [300, 0]
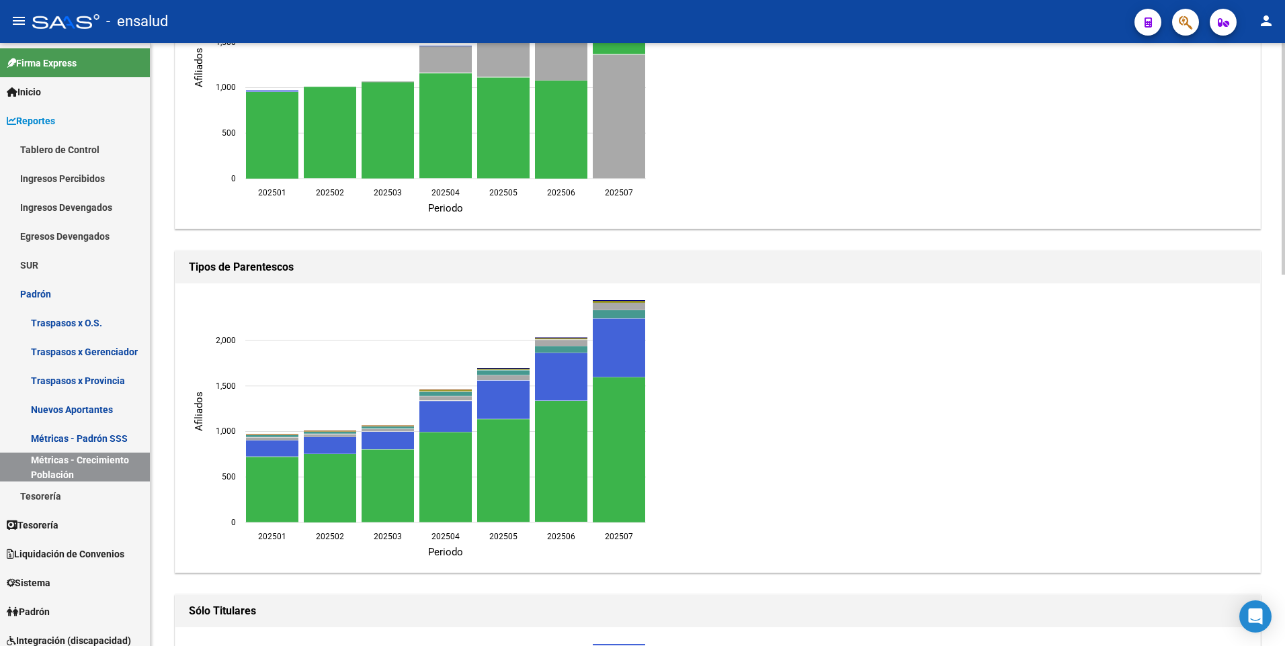
click at [1284, 365] on html "menu - ensalud person Firma Express Inicio Calendario SSS Instructivos Contacto…" at bounding box center [642, 323] width 1285 height 646
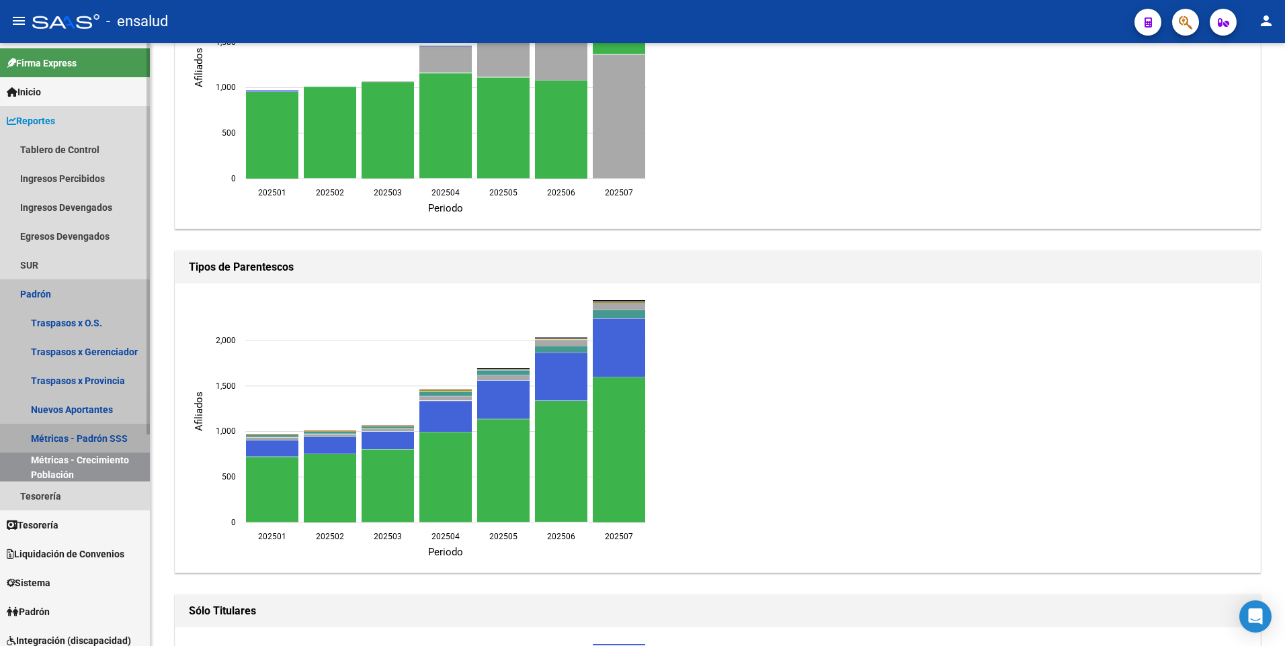
click at [46, 442] on link "Métricas - Padrón SSS" at bounding box center [75, 438] width 150 height 29
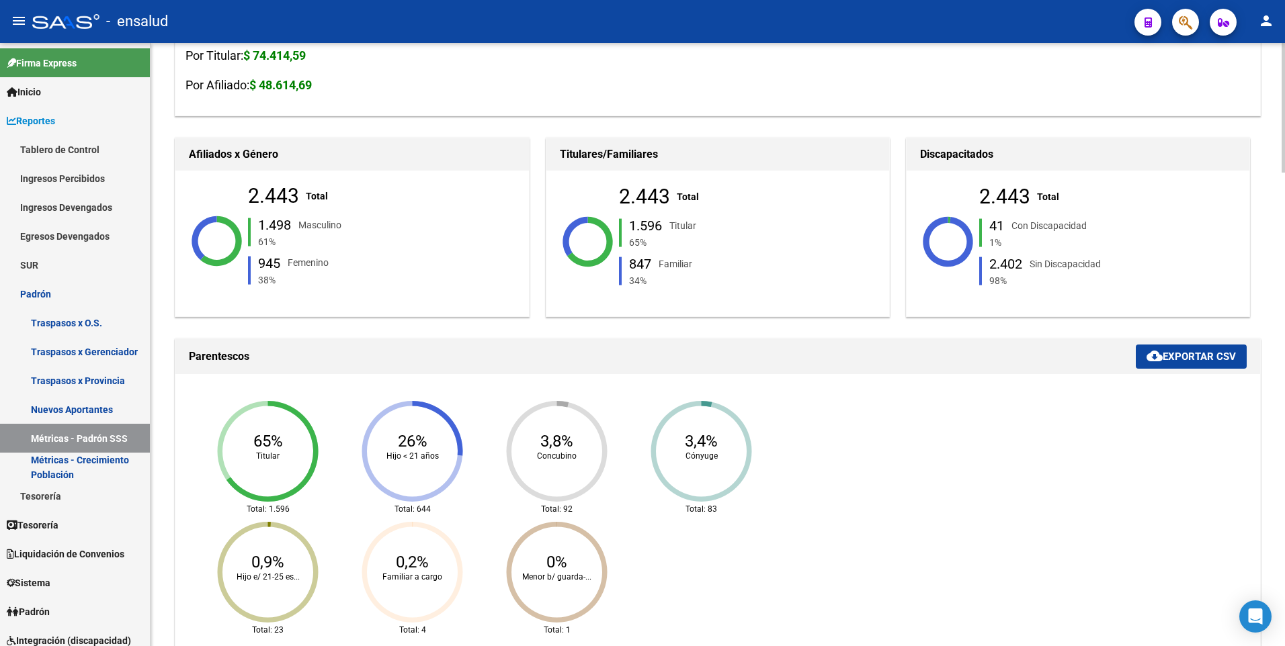
scroll to position [243, 0]
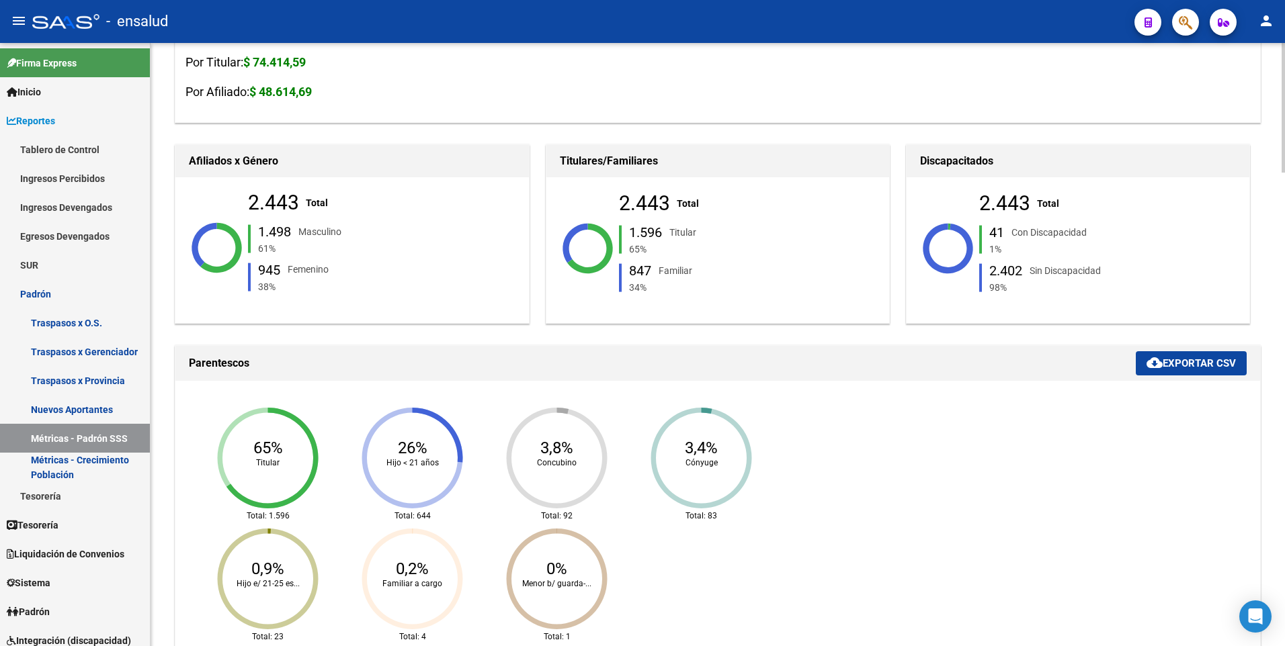
click at [1284, 132] on html "menu - ensalud person Firma Express Inicio Calendario SSS Instructivos Contacto…" at bounding box center [642, 323] width 1285 height 646
click at [1014, 239] on div "Con Discapacidad" at bounding box center [1048, 232] width 75 height 15
click at [997, 251] on div "1%" at bounding box center [1072, 249] width 172 height 15
click at [1009, 248] on div "1%" at bounding box center [1072, 249] width 172 height 15
click at [998, 255] on div "1%" at bounding box center [1072, 249] width 172 height 15
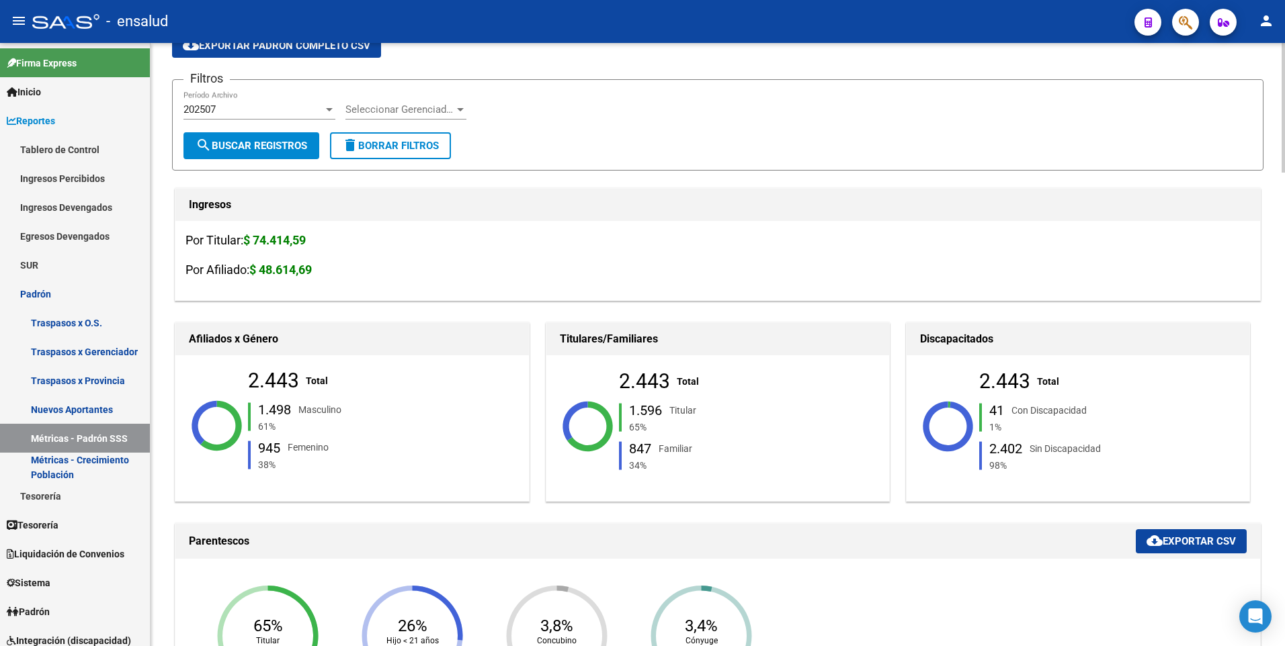
scroll to position [0, 0]
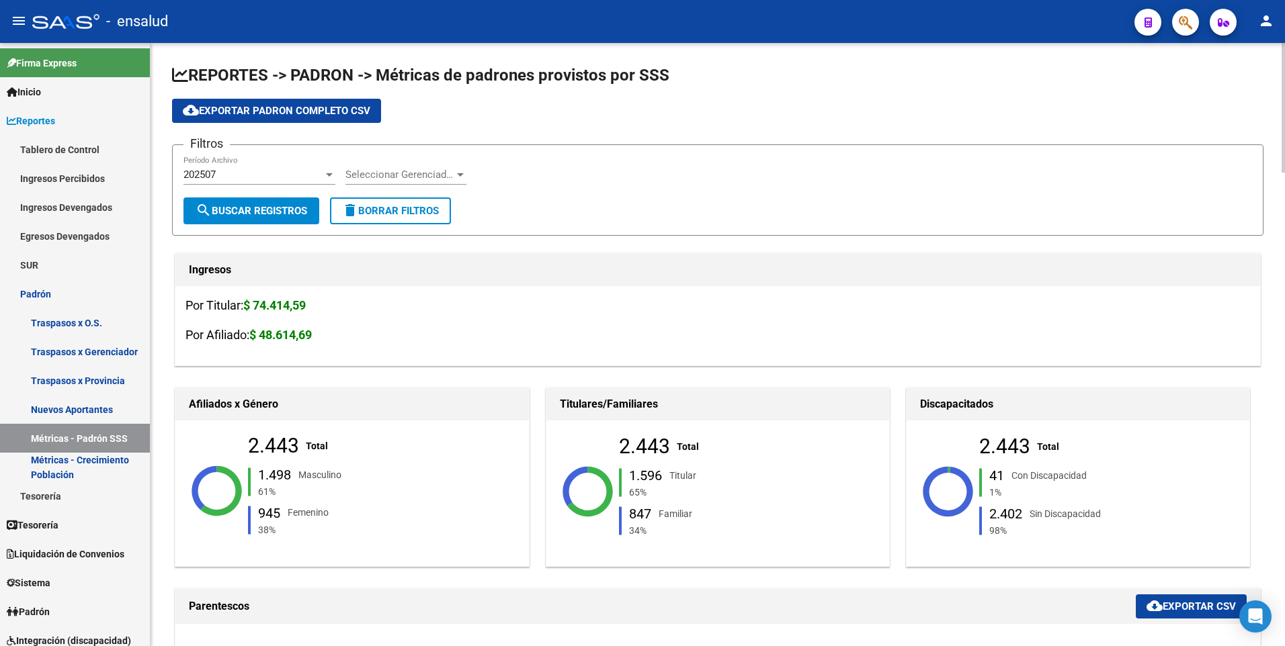
drag, startPoint x: 1281, startPoint y: 137, endPoint x: 1257, endPoint y: 255, distance: 120.1
click at [1283, 128] on div at bounding box center [1282, 108] width 3 height 130
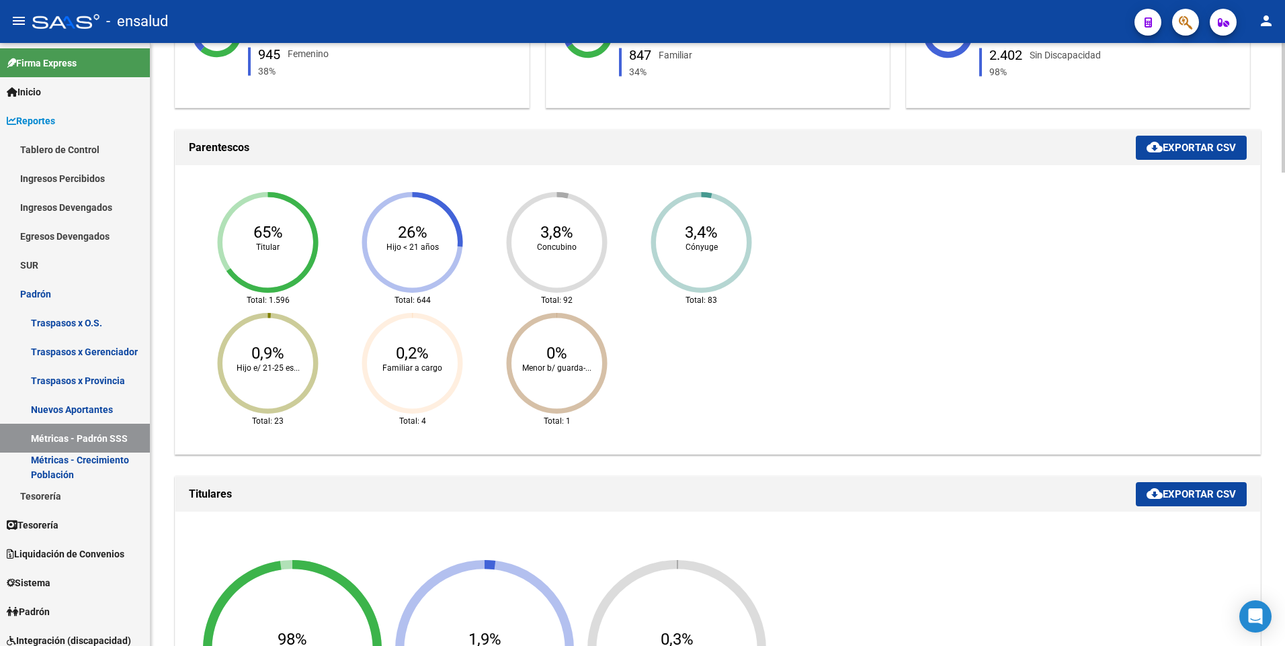
scroll to position [421, 0]
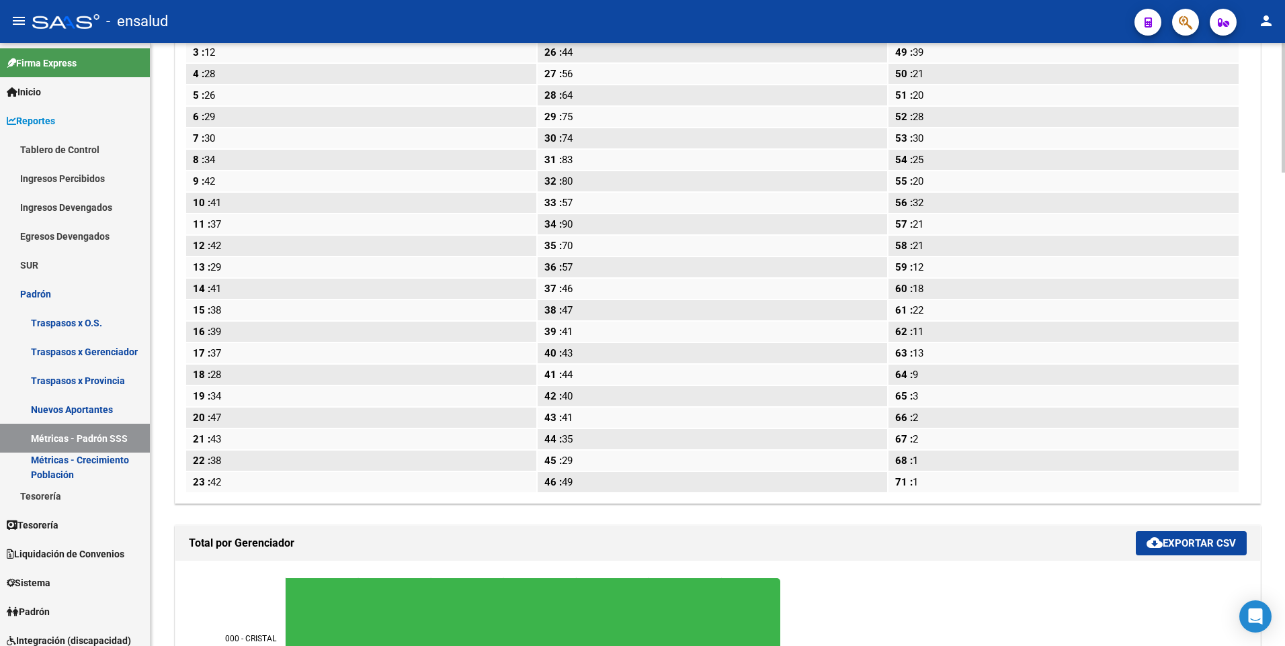
scroll to position [1808, 0]
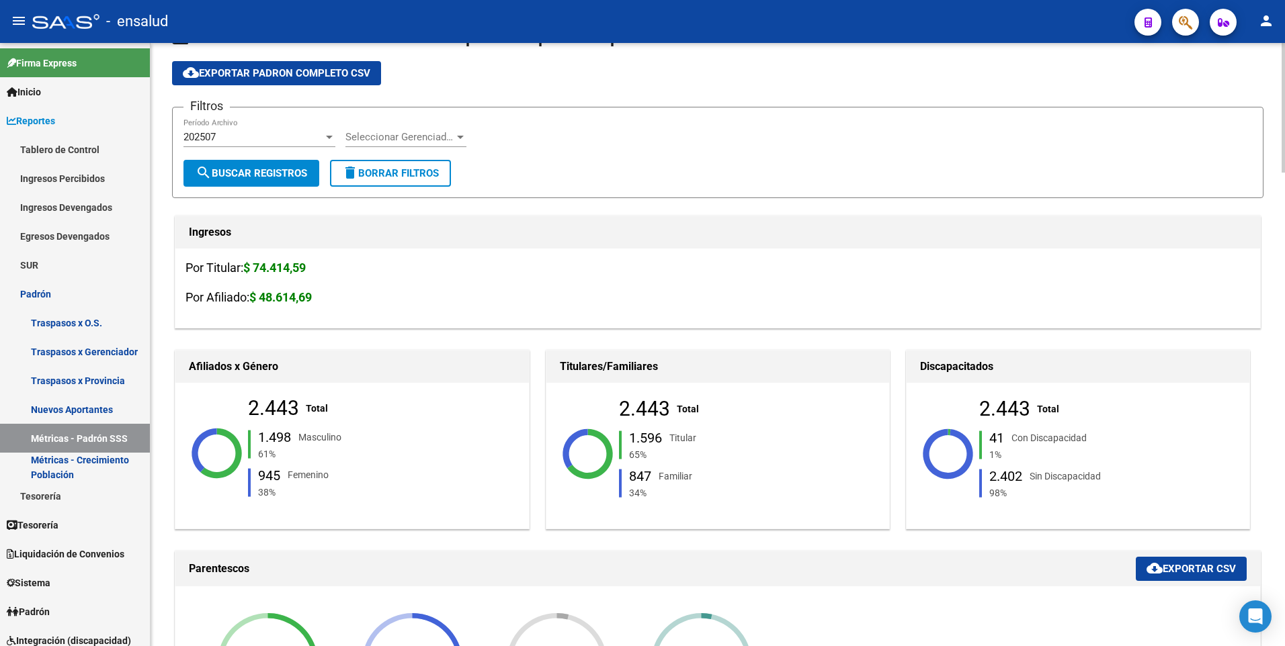
scroll to position [0, 0]
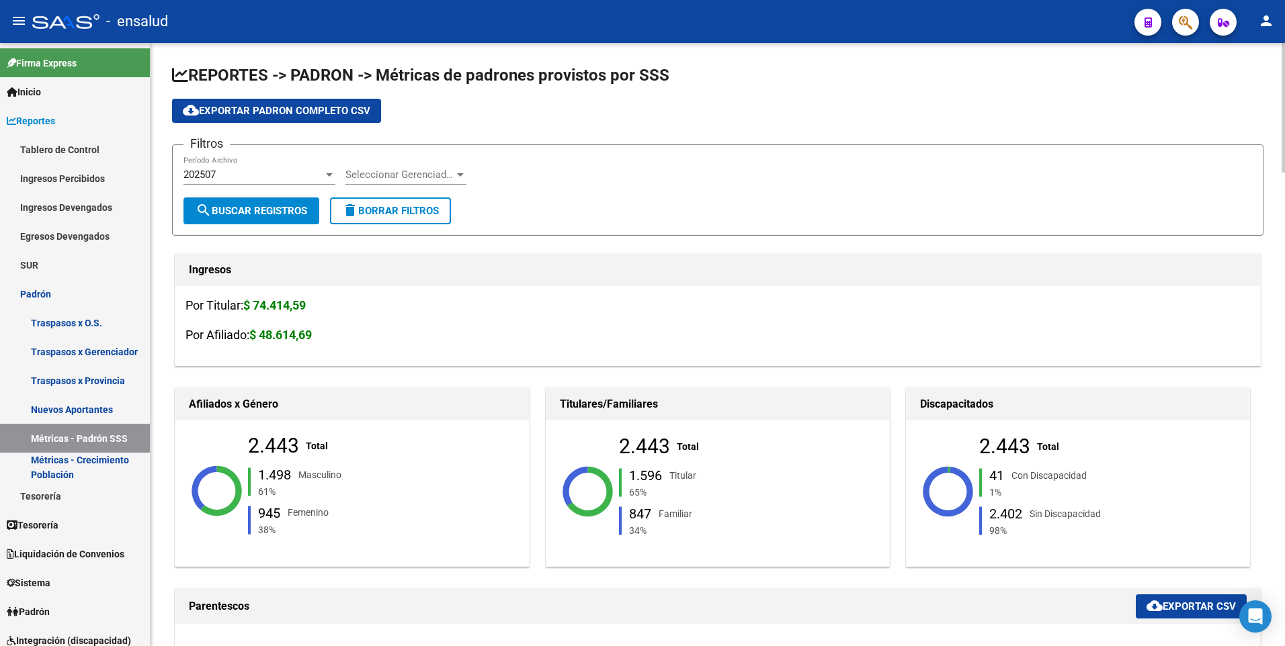
click at [1284, 38] on html "menu - ensalud person Firma Express Inicio Calendario SSS Instructivos Contacto…" at bounding box center [642, 323] width 1285 height 646
click at [664, 293] on div "Por Titular: $ 74.414,59 Por Afiliado: $ 48.614,69" at bounding box center [717, 325] width 1085 height 79
click at [49, 289] on link "Padrón" at bounding box center [75, 294] width 150 height 29
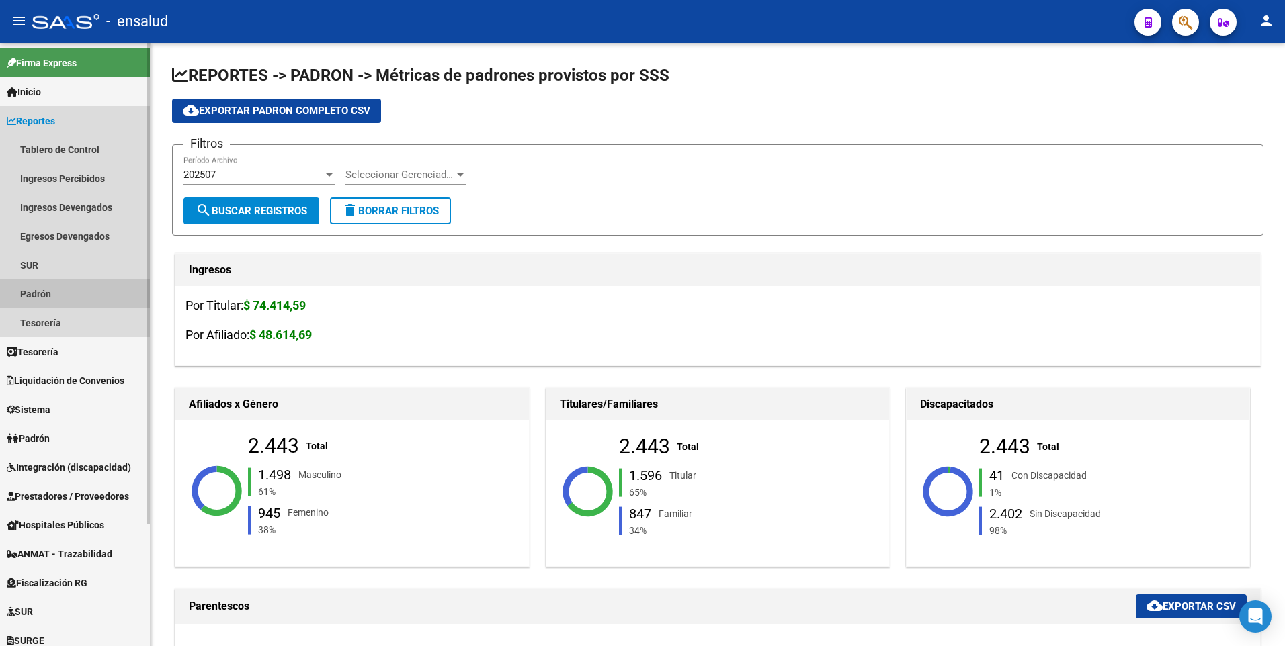
click at [49, 289] on link "Padrón" at bounding box center [75, 294] width 150 height 29
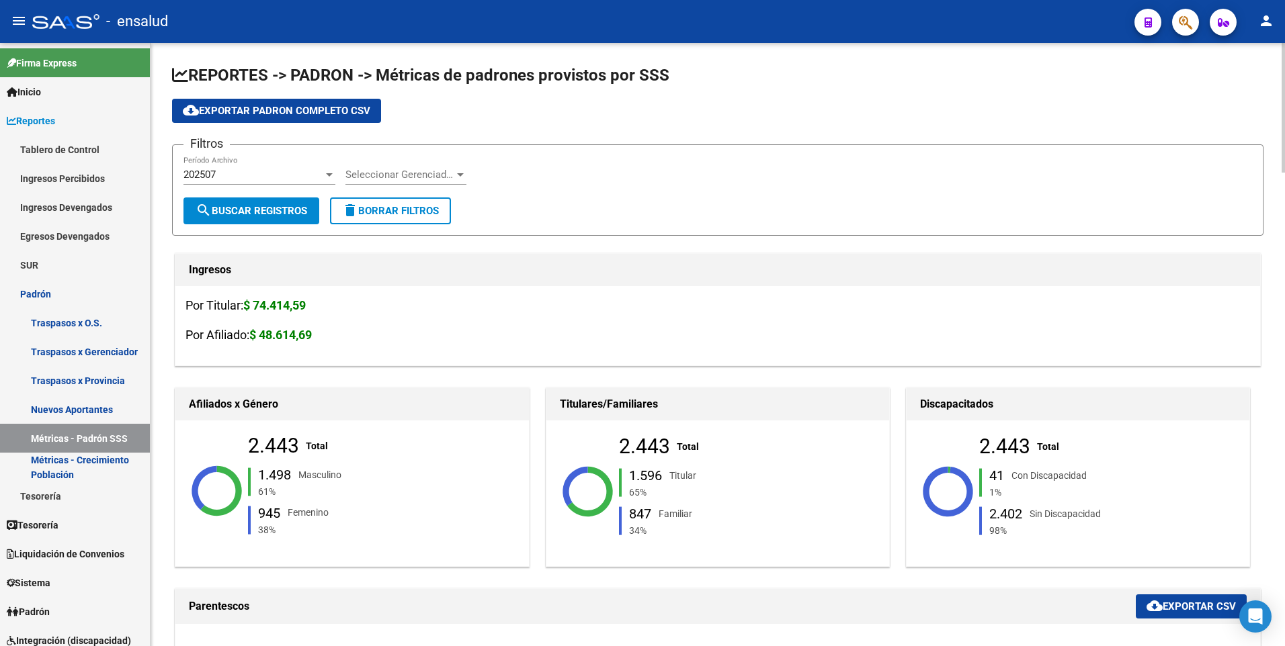
click at [446, 175] on span "Seleccionar Gerenciador" at bounding box center [399, 175] width 109 height 12
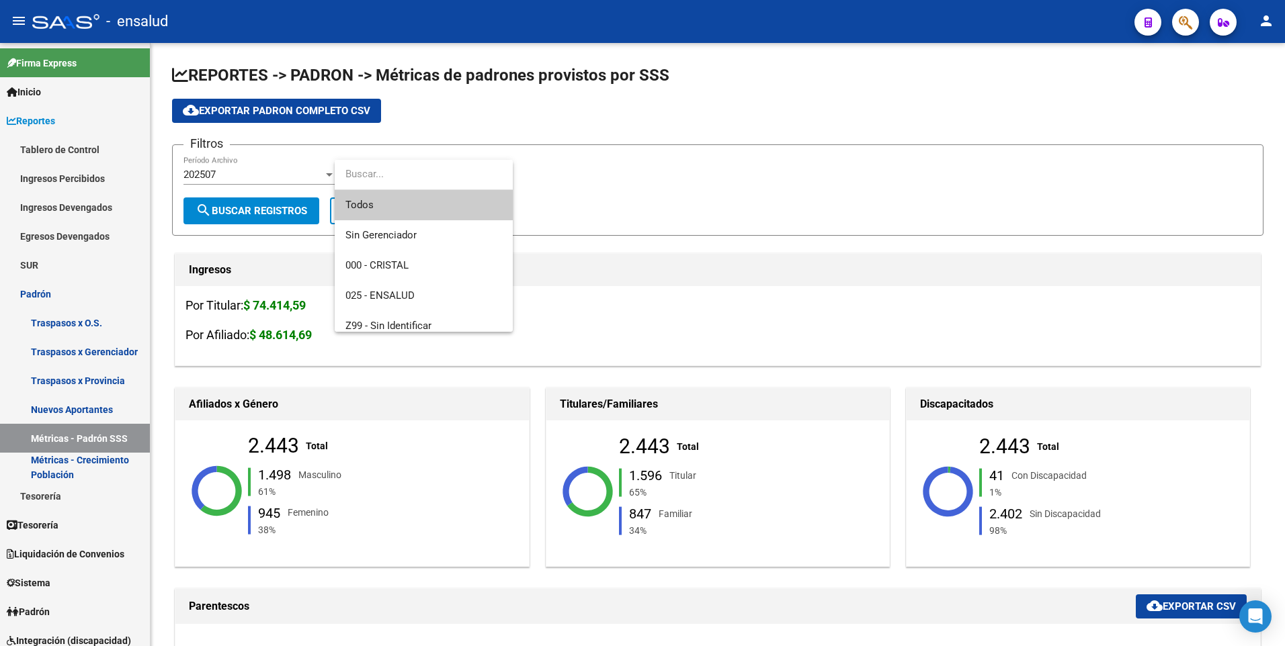
click at [607, 256] on div at bounding box center [642, 323] width 1285 height 646
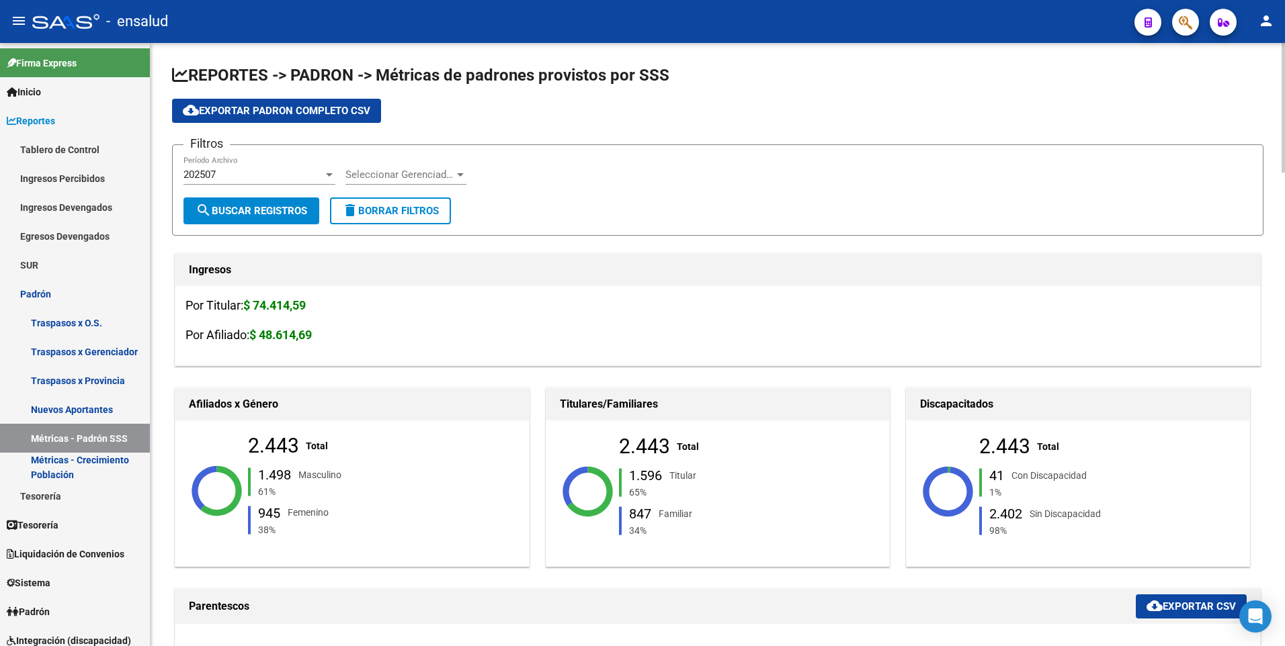
click at [292, 306] on strong "$ 74.414,59" at bounding box center [274, 305] width 62 height 14
drag, startPoint x: 151, startPoint y: 251, endPoint x: 154, endPoint y: 324, distance: 72.6
click at [13, 125] on span "Reportes" at bounding box center [31, 121] width 48 height 15
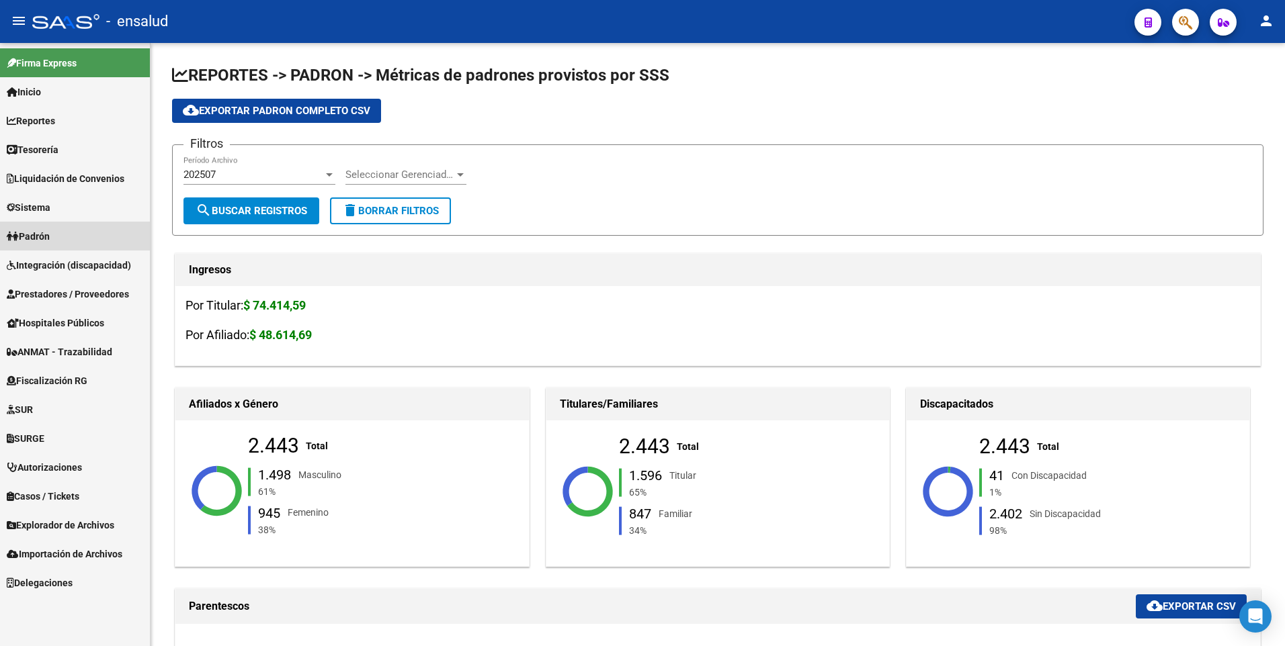
click at [38, 237] on span "Padrón" at bounding box center [28, 236] width 43 height 15
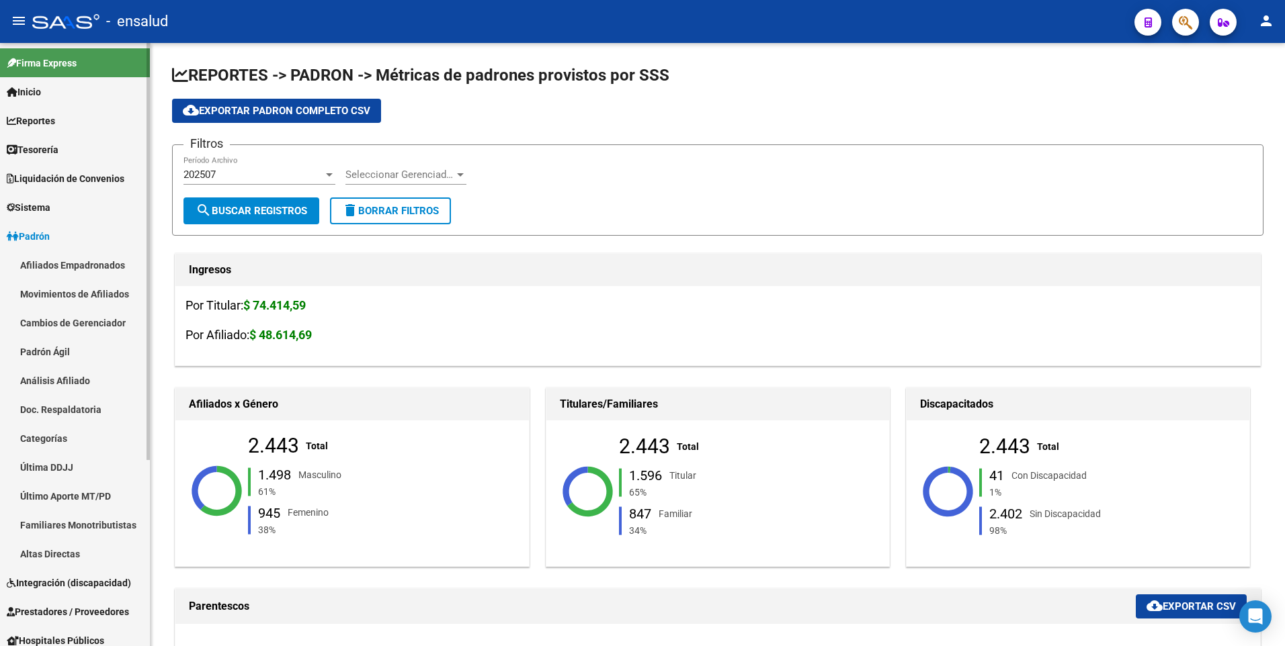
click at [55, 267] on link "Afiliados Empadronados" at bounding box center [75, 265] width 150 height 29
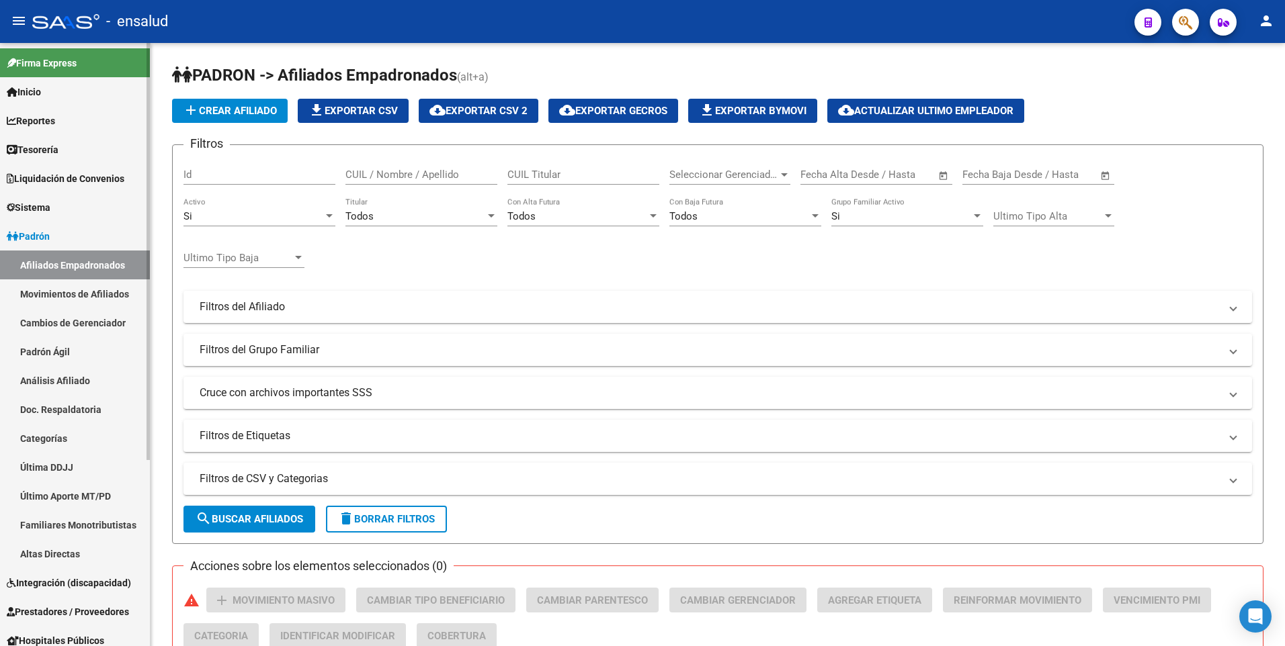
click at [41, 241] on span "Padrón" at bounding box center [28, 236] width 43 height 15
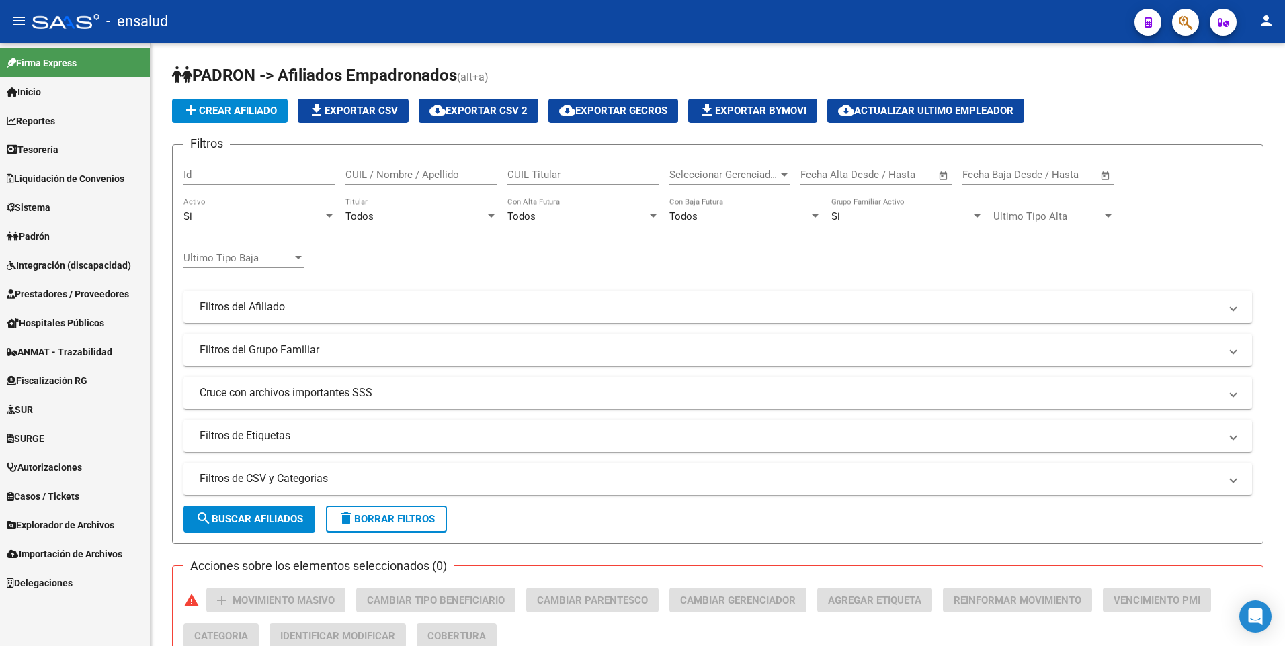
click at [75, 297] on span "Prestadores / Proveedores" at bounding box center [68, 294] width 122 height 15
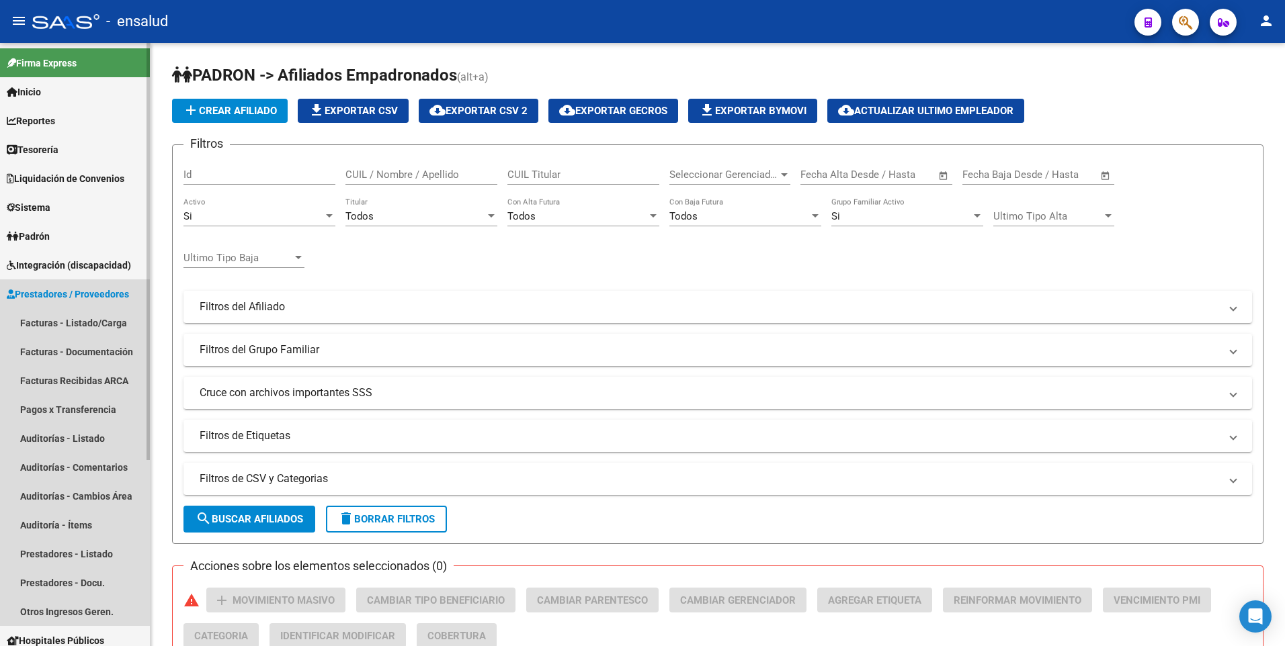
click at [26, 292] on span "Prestadores / Proveedores" at bounding box center [68, 294] width 122 height 15
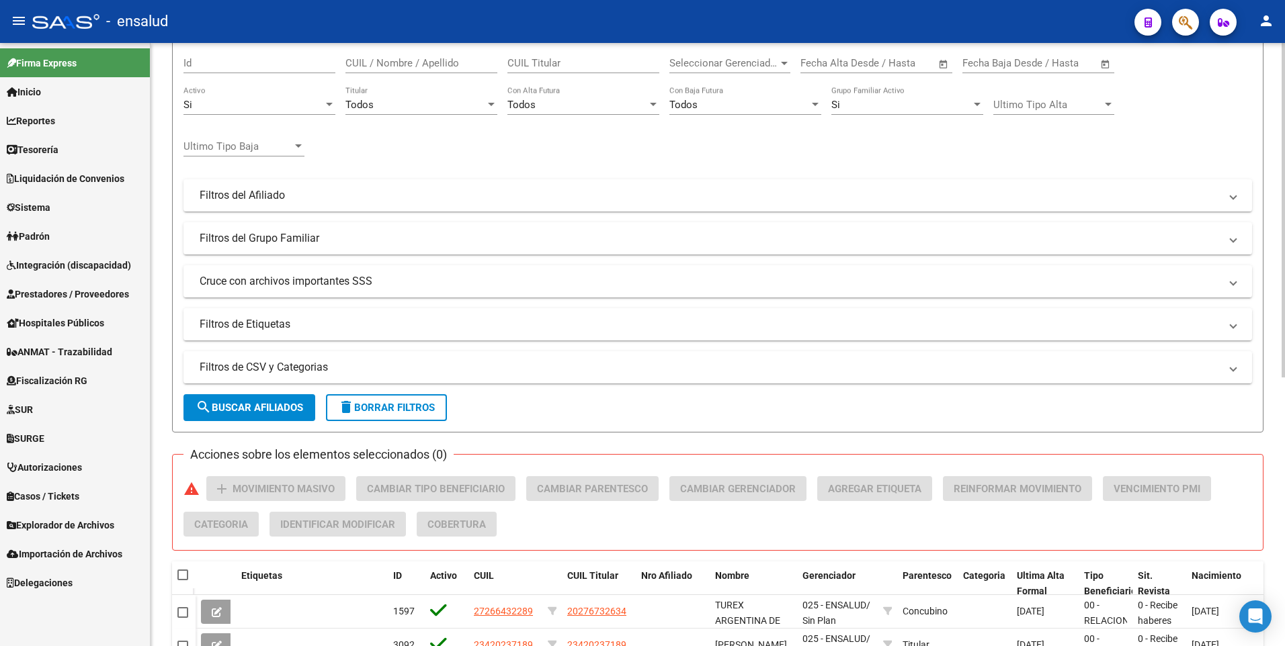
scroll to position [166, 0]
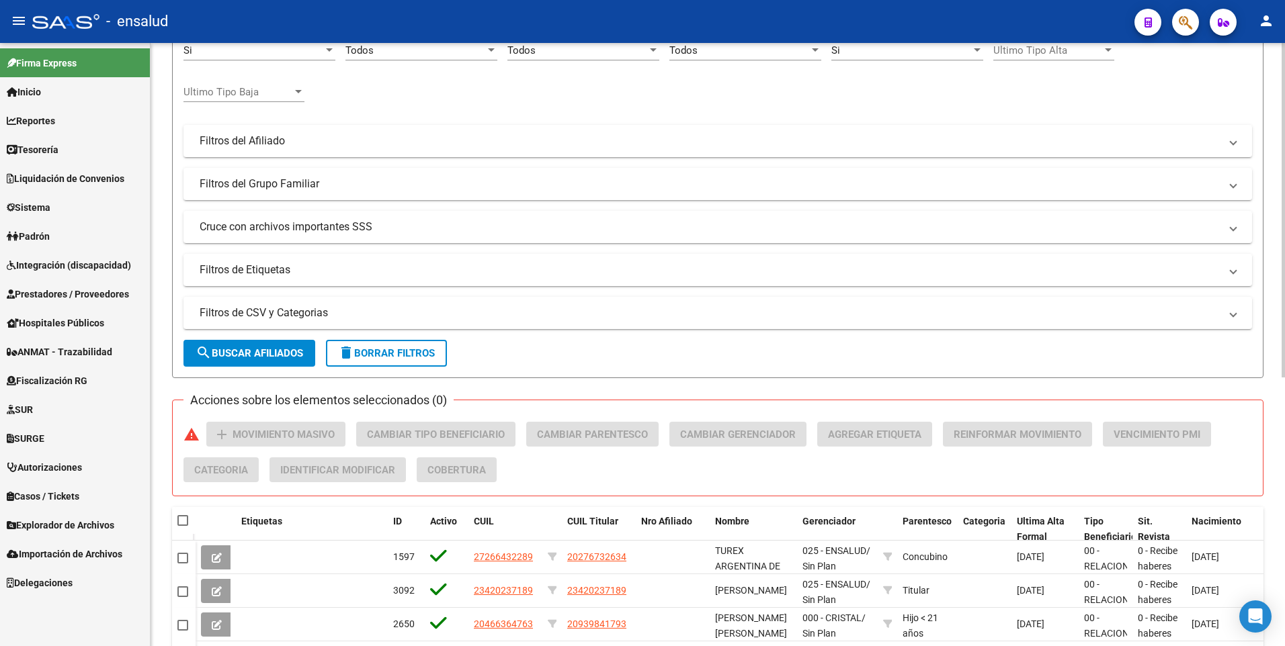
click at [1241, 282] on div "PADRON -> Afiliados Empadronados (alt+a) add Crear Afiliado file_download Expor…" at bounding box center [720, 415] width 1138 height 1077
